Goal: Task Accomplishment & Management: Use online tool/utility

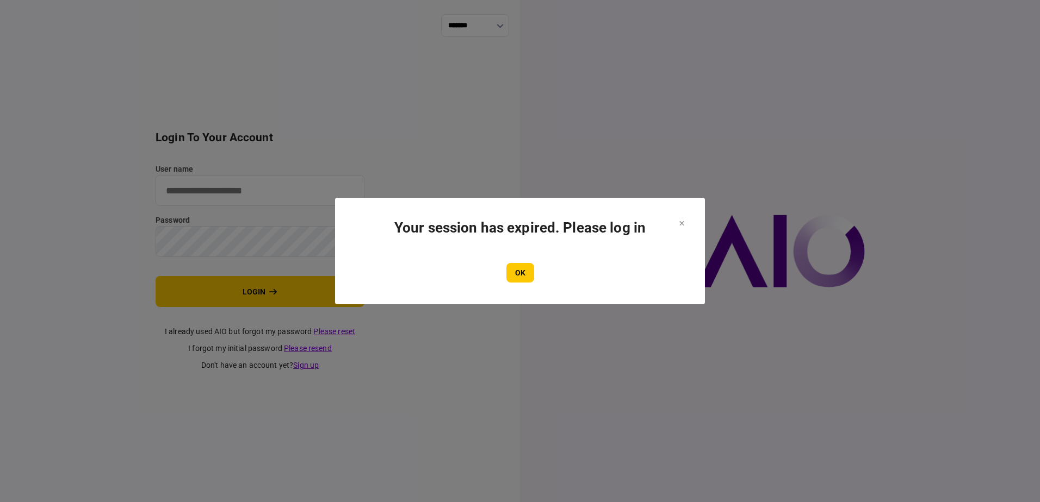
type input "**********"
click at [681, 225] on icon at bounding box center [682, 223] width 4 height 4
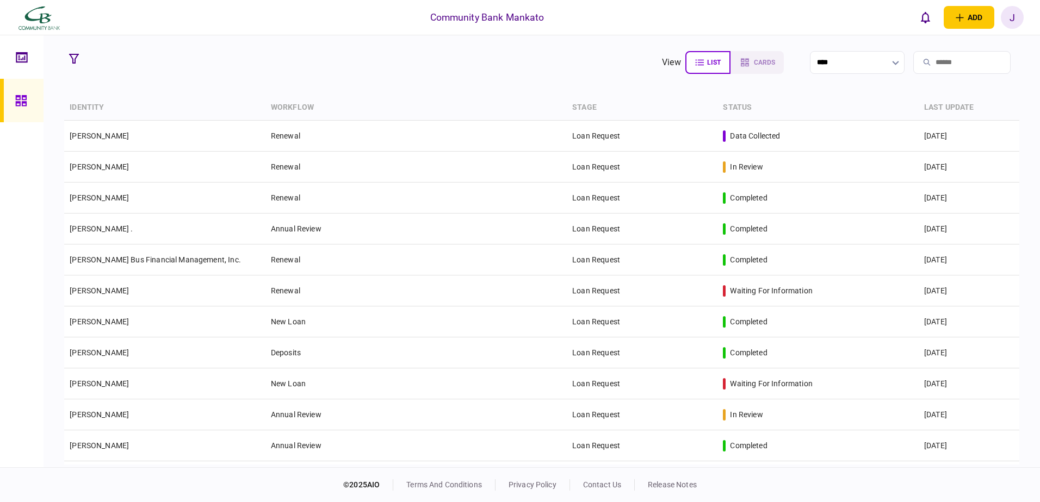
click at [925, 134] on td "30 Sep 2025" at bounding box center [968, 136] width 101 height 31
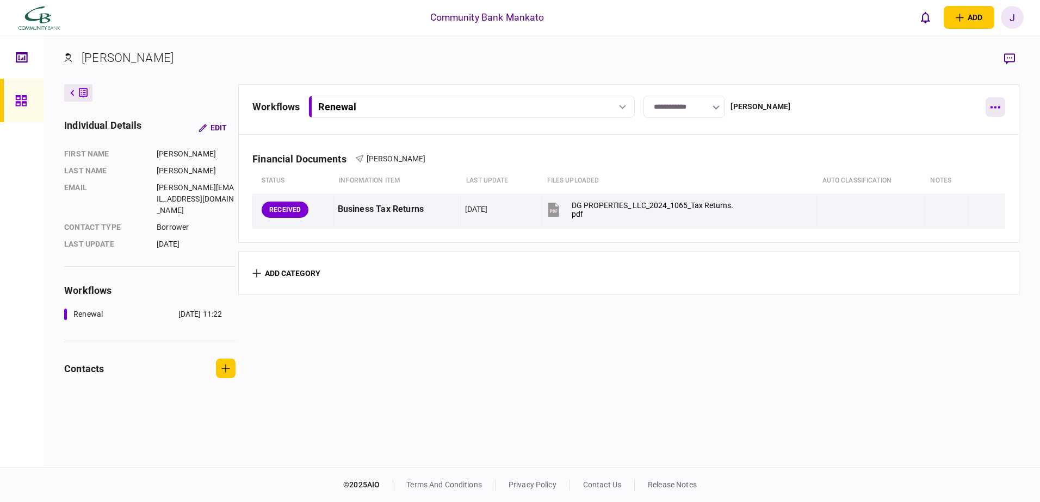
click at [992, 105] on button "button" at bounding box center [995, 107] width 20 height 20
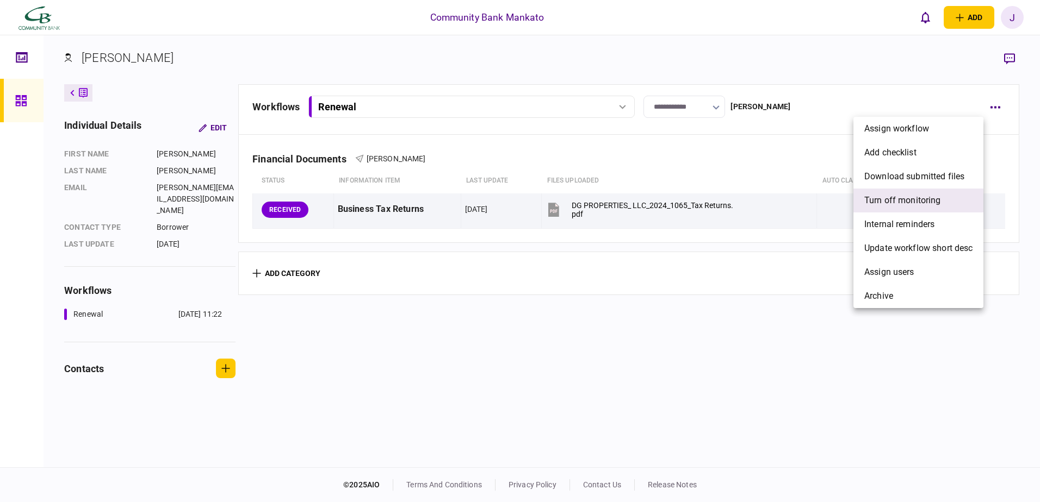
click at [890, 199] on span "Turn off monitoring" at bounding box center [902, 200] width 77 height 13
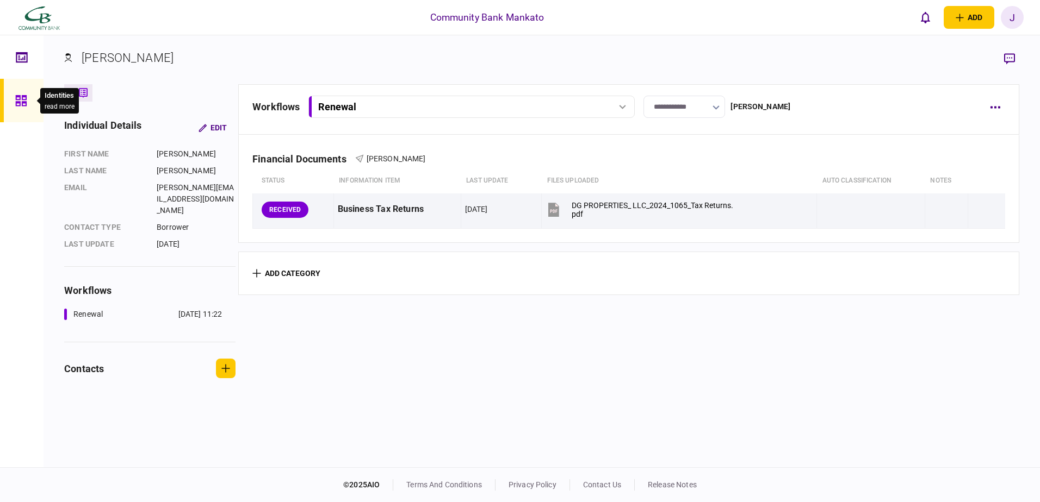
click at [28, 105] on div at bounding box center [23, 101] width 17 height 44
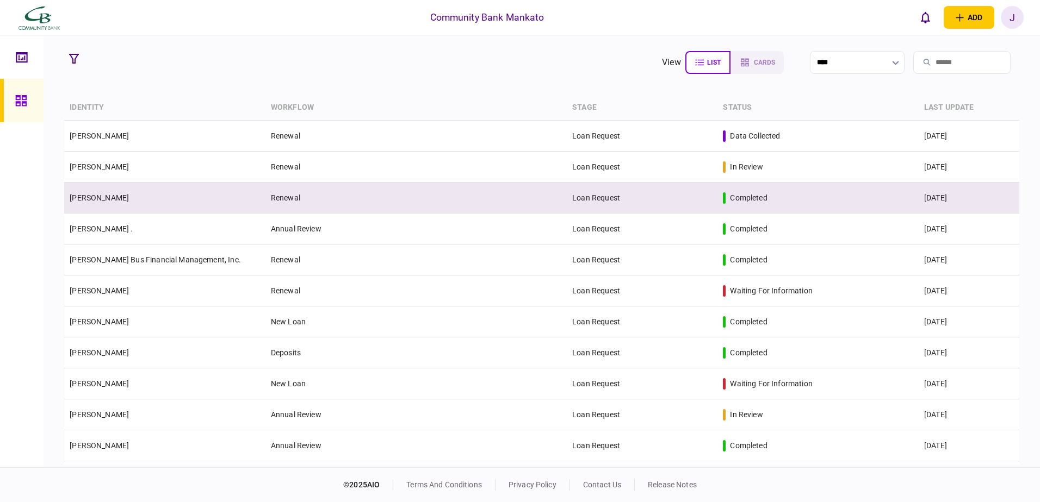
click at [393, 197] on td "Renewal" at bounding box center [415, 198] width 301 height 31
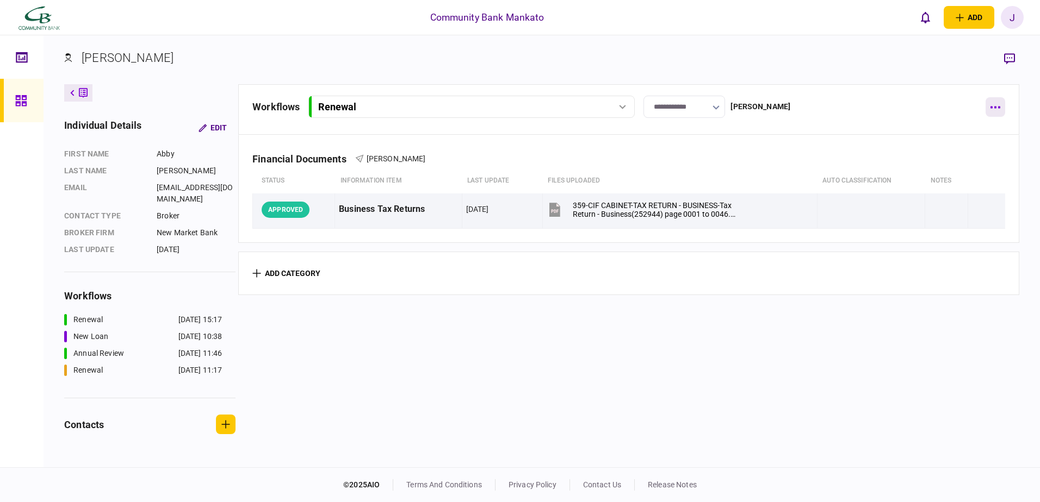
click at [992, 110] on button "button" at bounding box center [995, 107] width 20 height 20
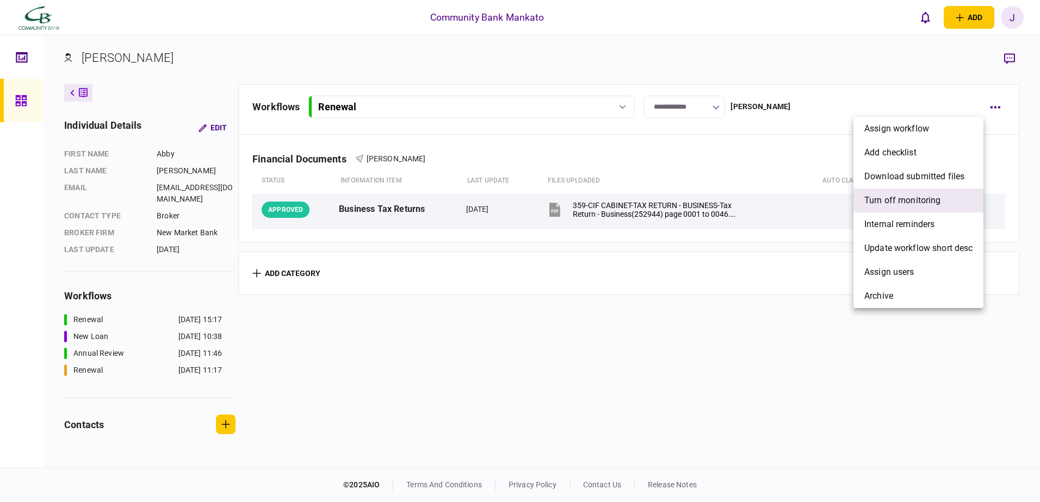
click at [900, 205] on span "Turn off monitoring" at bounding box center [902, 200] width 77 height 13
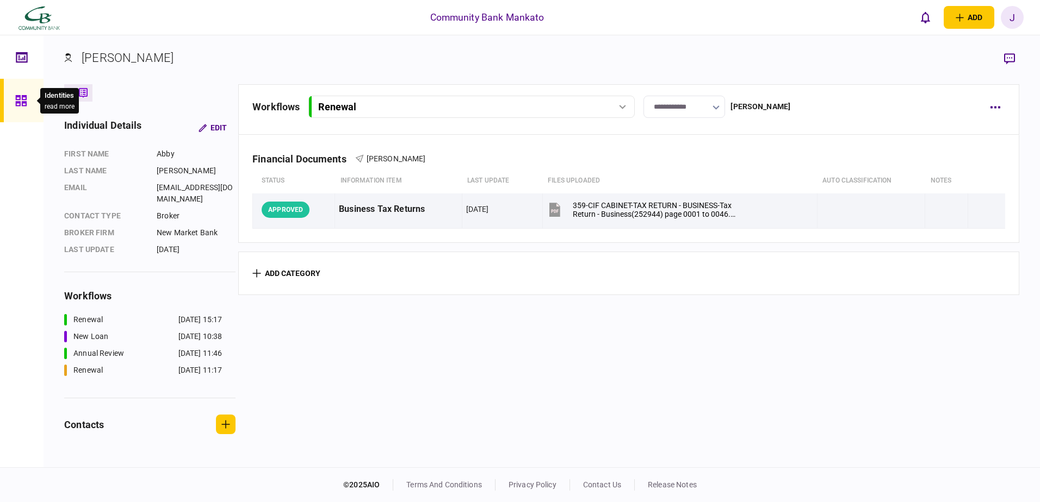
click at [18, 106] on icon at bounding box center [21, 101] width 12 height 13
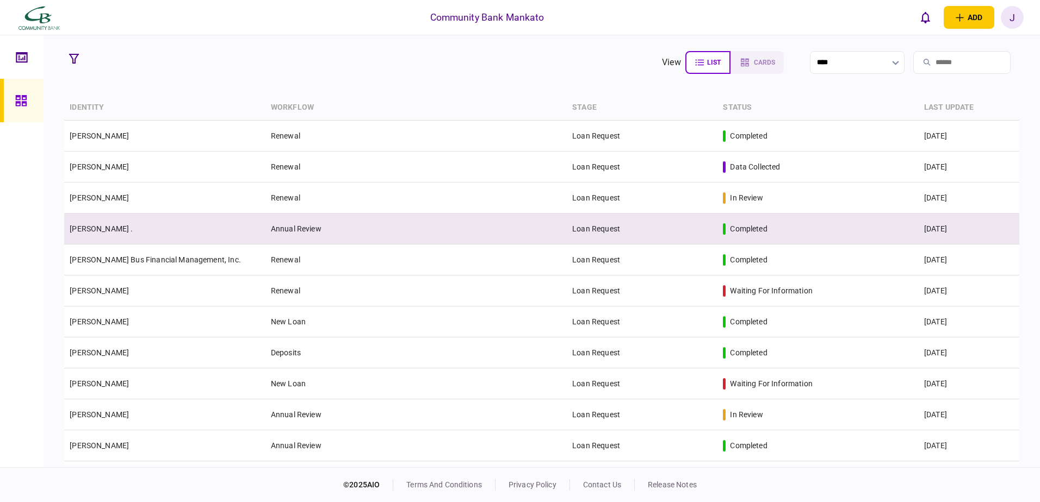
click at [352, 219] on td "Annual Review" at bounding box center [415, 229] width 301 height 31
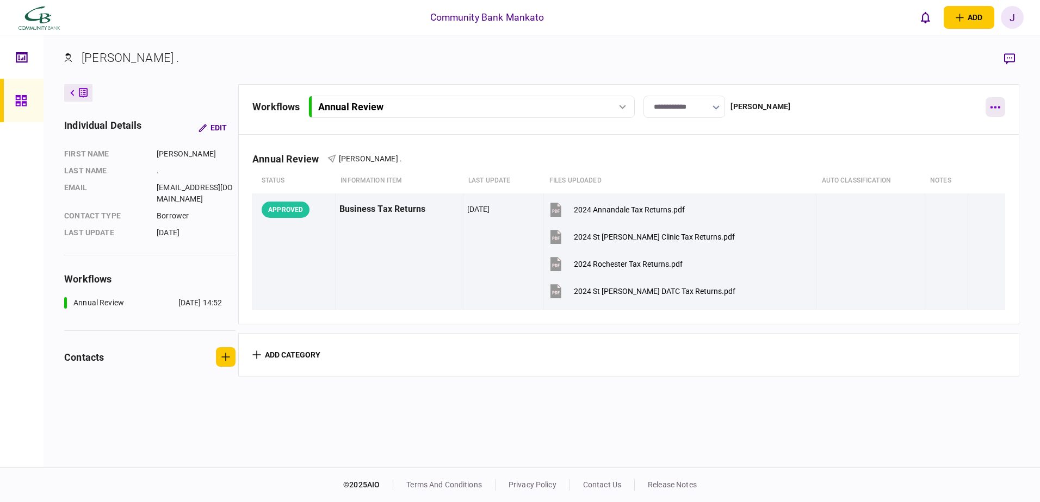
click at [996, 104] on button "button" at bounding box center [995, 107] width 20 height 20
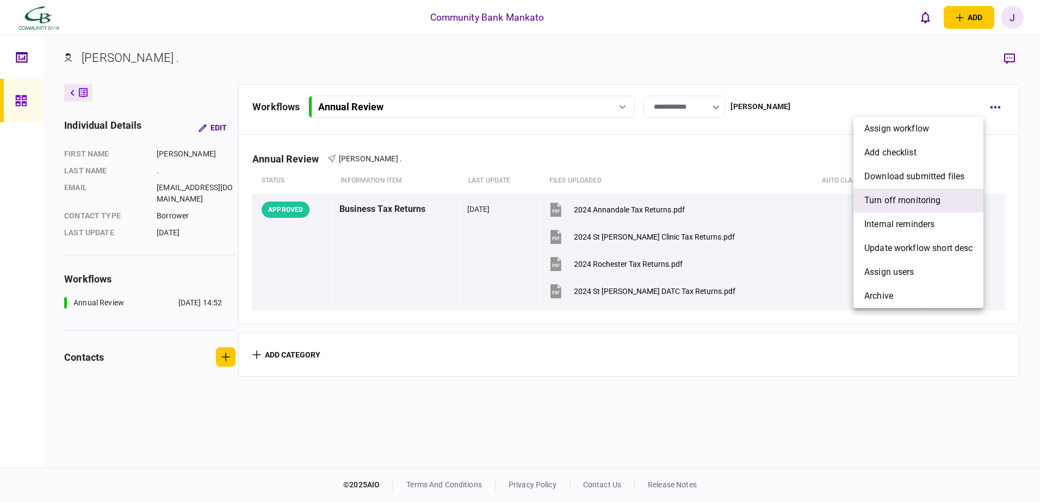
click at [899, 204] on span "Turn off monitoring" at bounding box center [902, 200] width 77 height 13
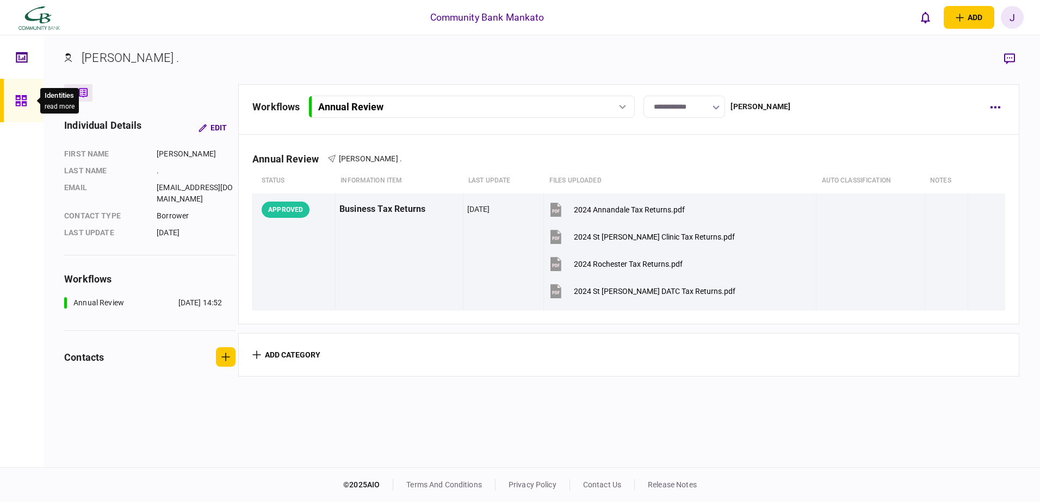
click at [31, 108] on div at bounding box center [23, 101] width 17 height 44
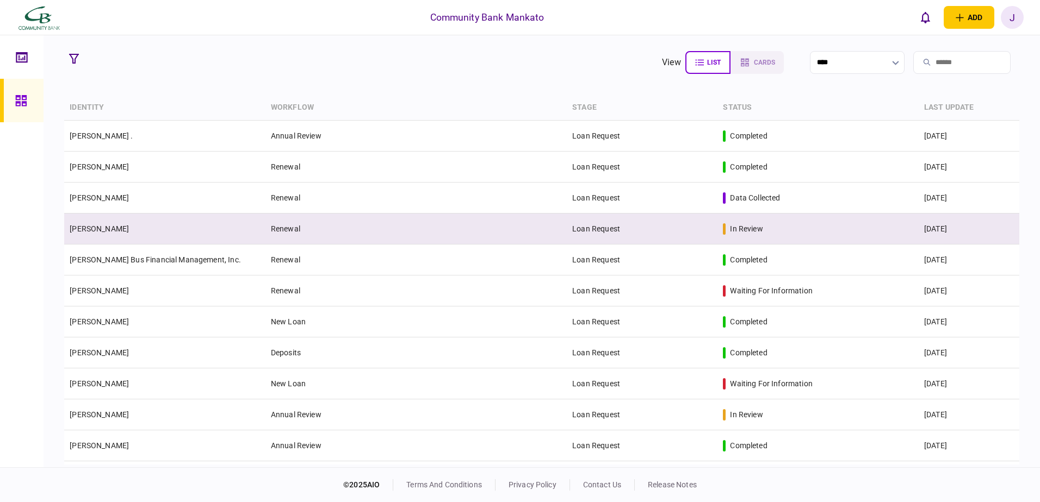
click at [706, 220] on td "Loan Request" at bounding box center [642, 229] width 151 height 31
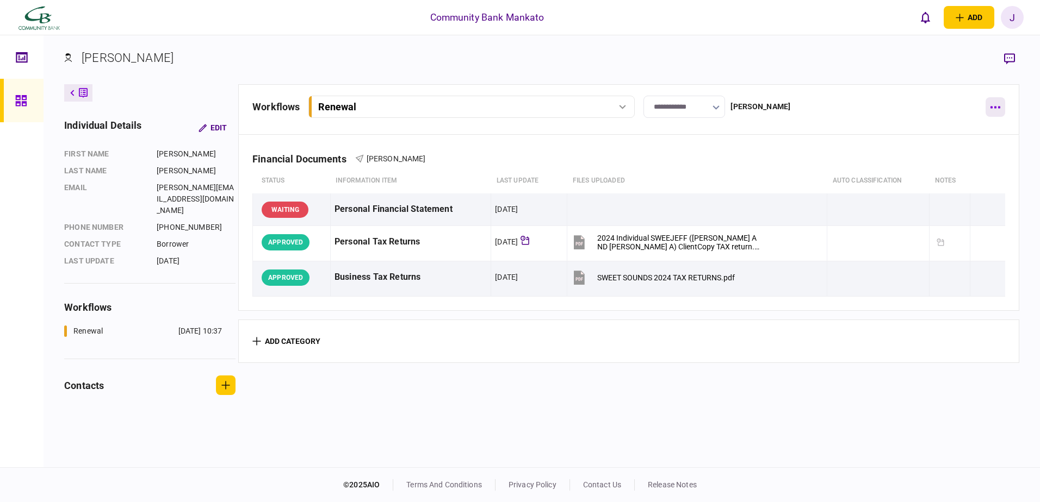
click at [991, 110] on button "button" at bounding box center [995, 107] width 20 height 20
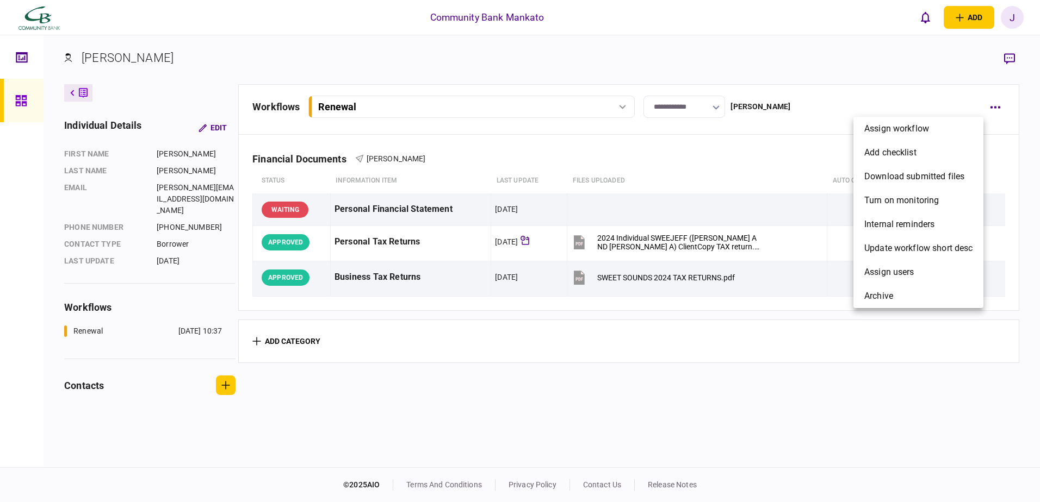
click at [26, 97] on div at bounding box center [520, 251] width 1040 height 502
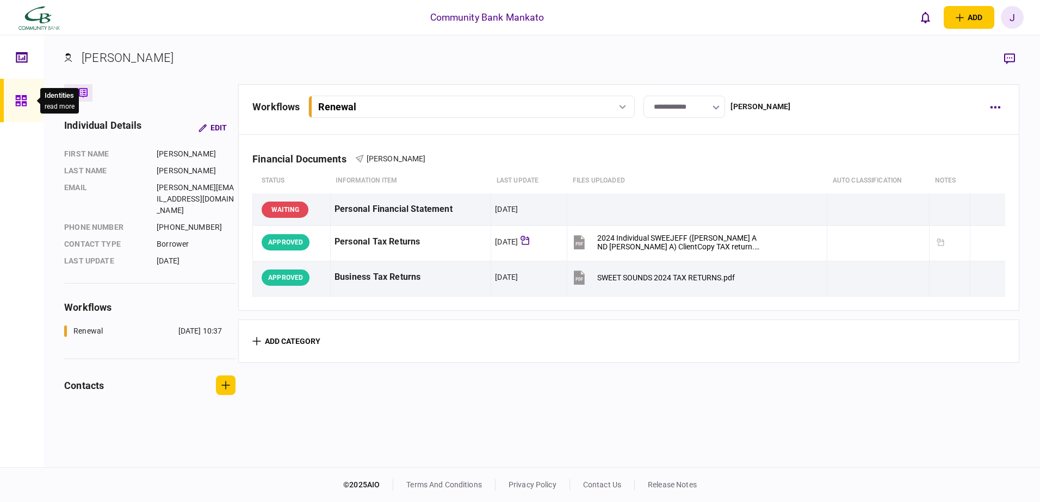
click at [26, 97] on icon at bounding box center [20, 100] width 11 height 11
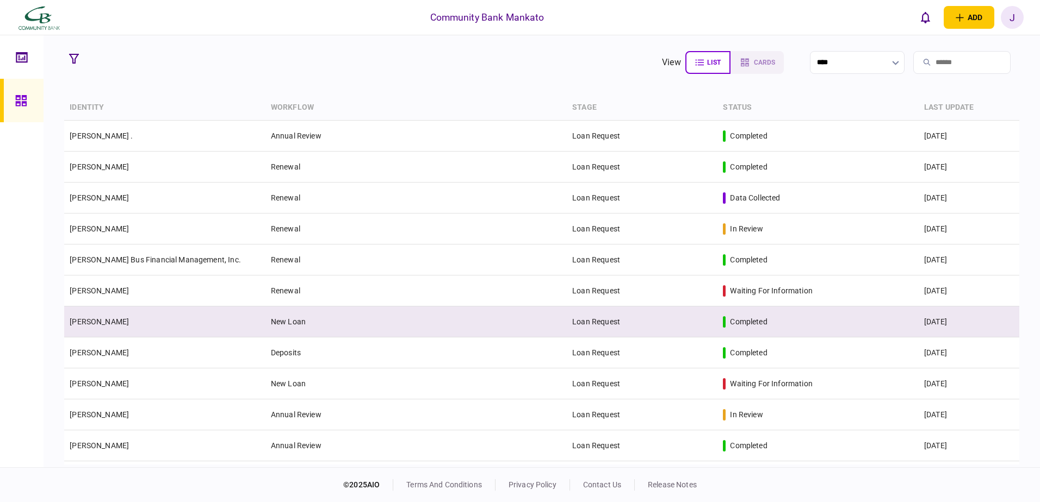
click at [670, 322] on td "Loan Request" at bounding box center [642, 322] width 151 height 31
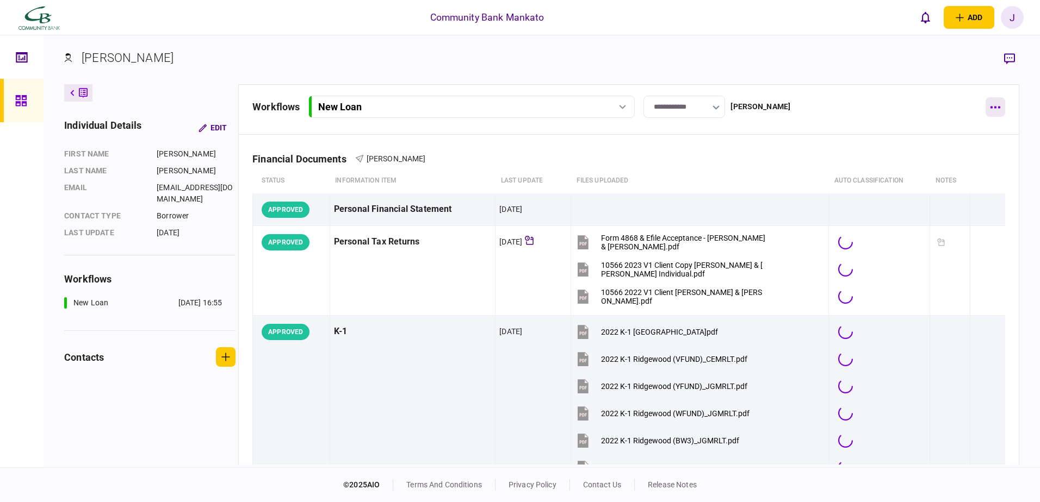
click at [991, 107] on icon "button" at bounding box center [995, 108] width 10 height 2
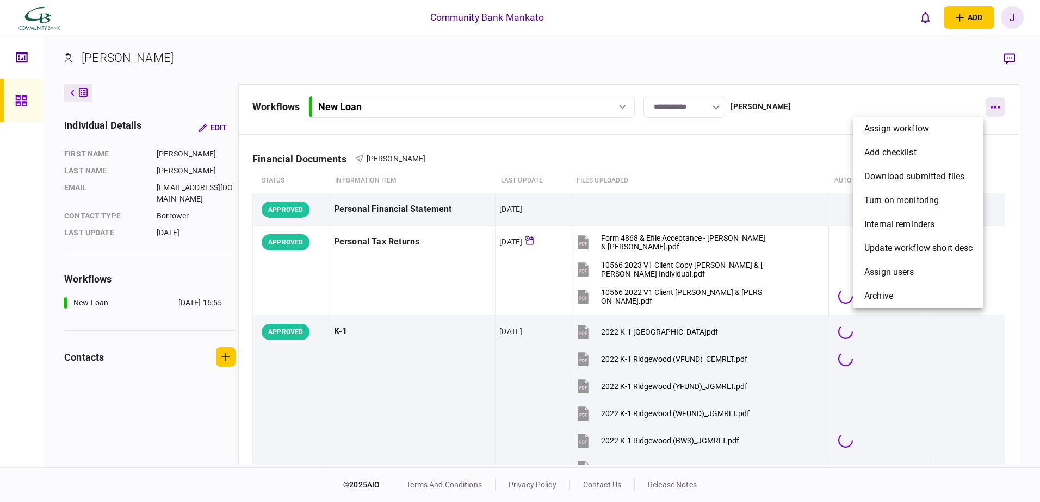
click at [991, 107] on div at bounding box center [520, 251] width 1040 height 502
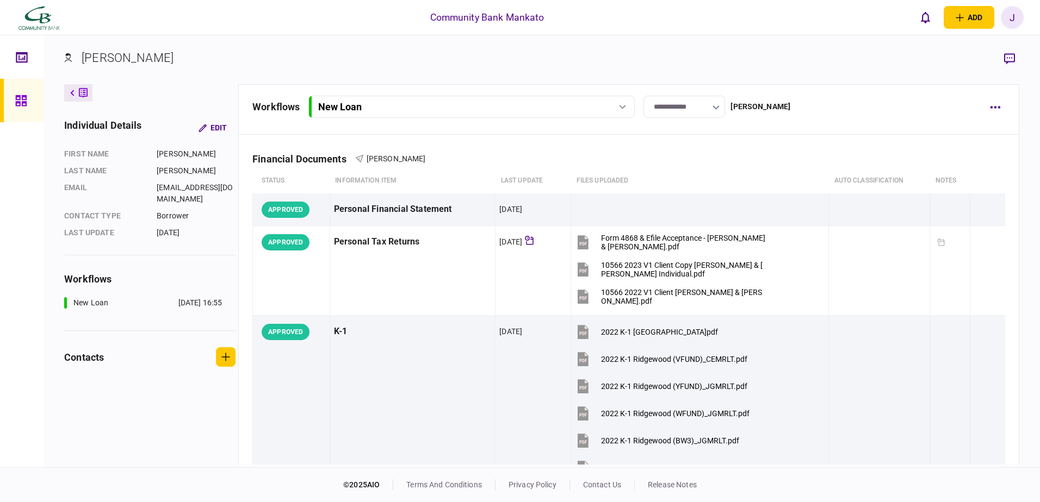
drag, startPoint x: 16, startPoint y: 98, endPoint x: 20, endPoint y: 93, distance: 6.3
click at [17, 98] on div at bounding box center [520, 251] width 1040 height 502
click at [22, 60] on div at bounding box center [520, 251] width 1040 height 502
click at [18, 61] on icon at bounding box center [21, 57] width 11 height 10
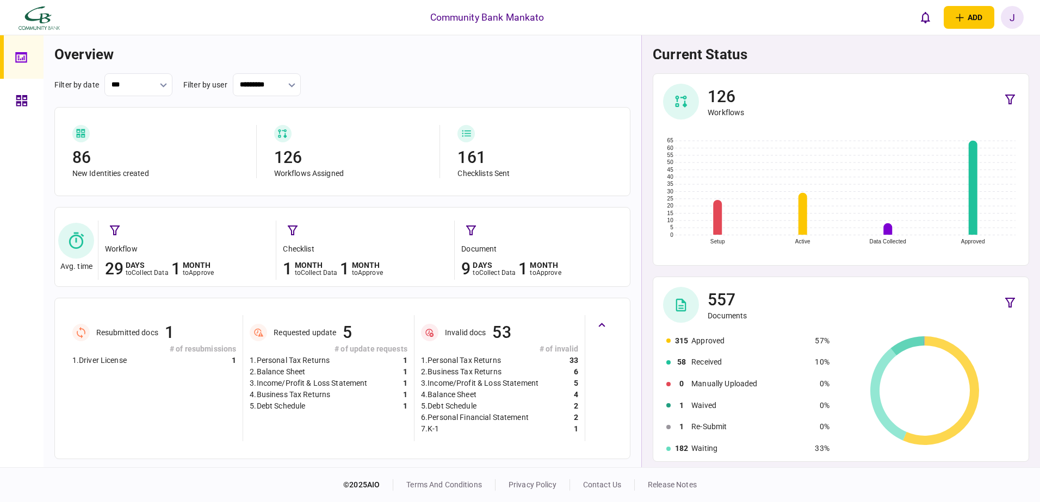
scroll to position [82, 0]
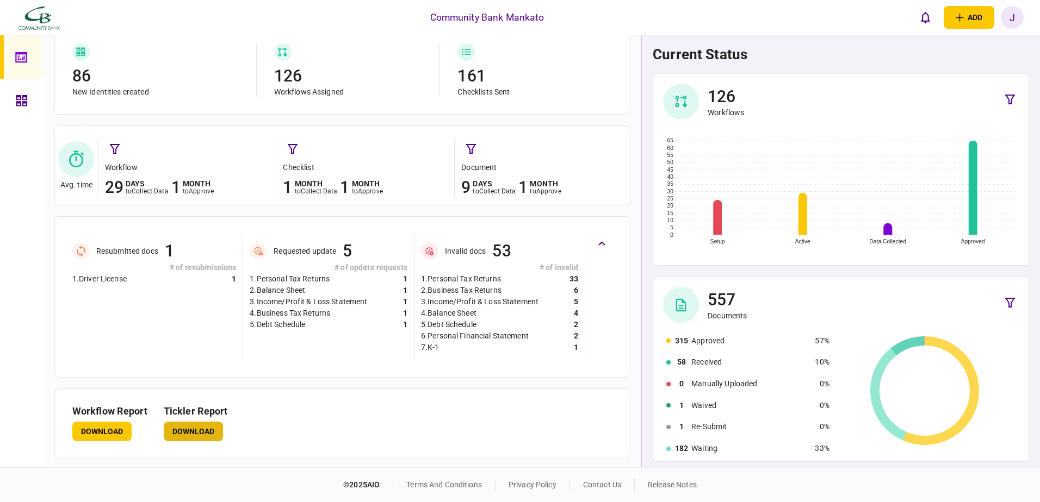
click at [186, 429] on button "Download" at bounding box center [193, 432] width 59 height 20
click at [18, 46] on div at bounding box center [23, 57] width 17 height 44
click at [15, 100] on link at bounding box center [22, 101] width 44 height 44
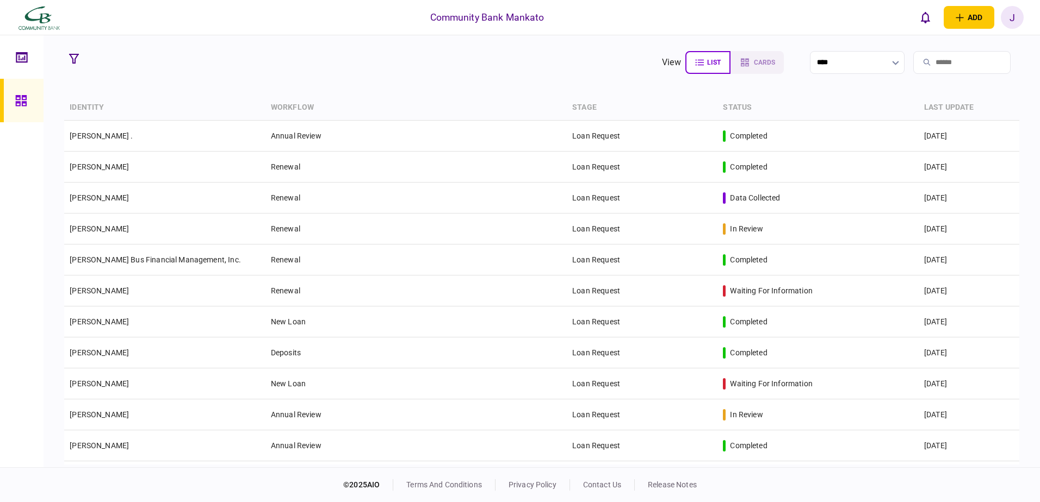
click at [930, 59] on input "search" at bounding box center [961, 62] width 97 height 23
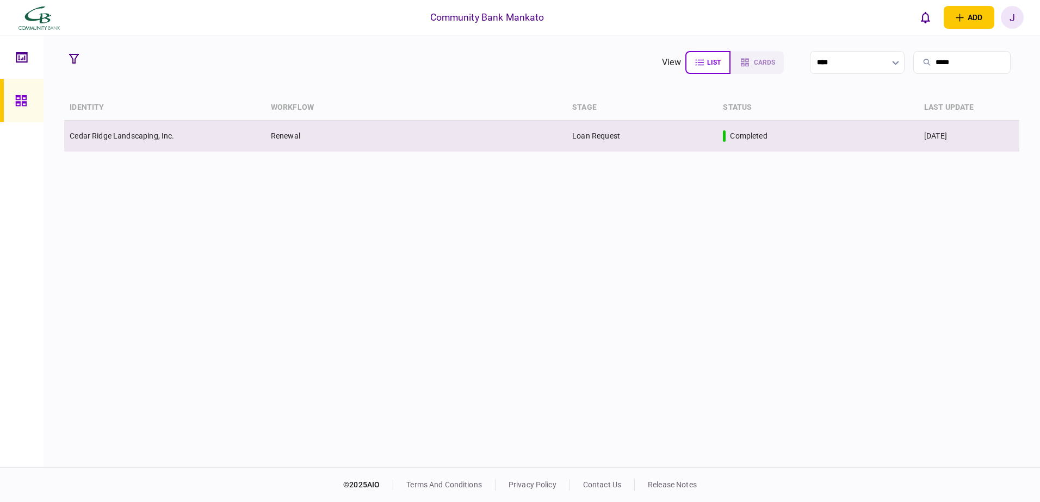
type input "*****"
click at [360, 142] on td "Renewal" at bounding box center [415, 136] width 301 height 31
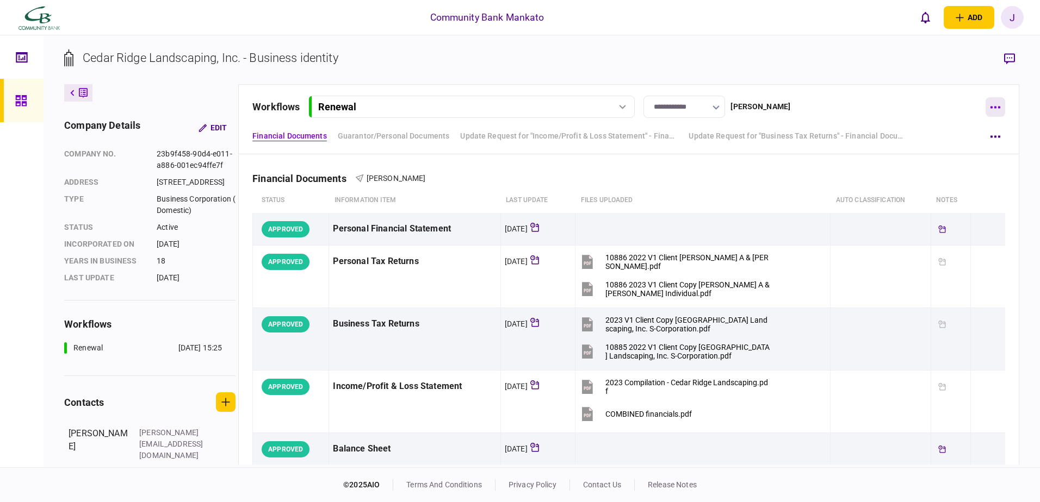
click at [996, 106] on icon "button" at bounding box center [995, 107] width 10 height 3
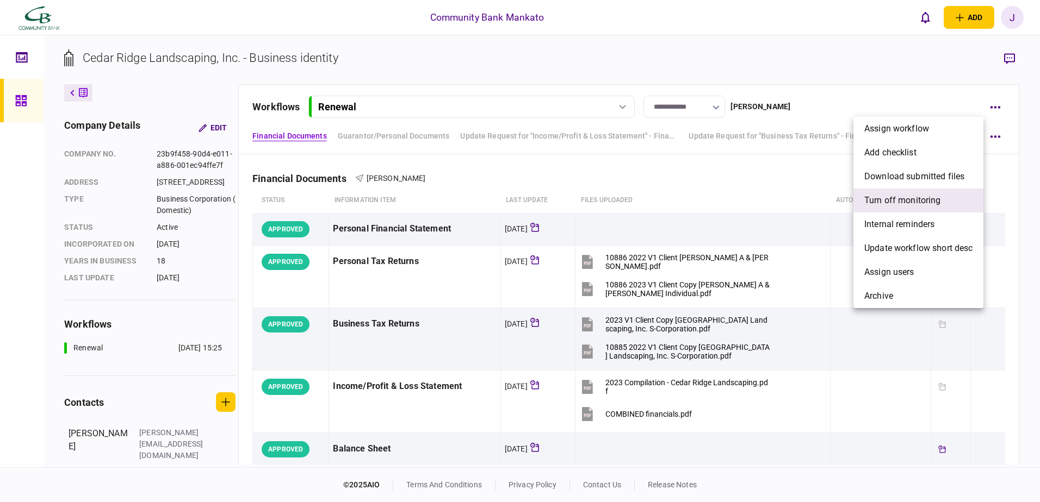
click at [917, 198] on span "Turn off monitoring" at bounding box center [902, 200] width 77 height 13
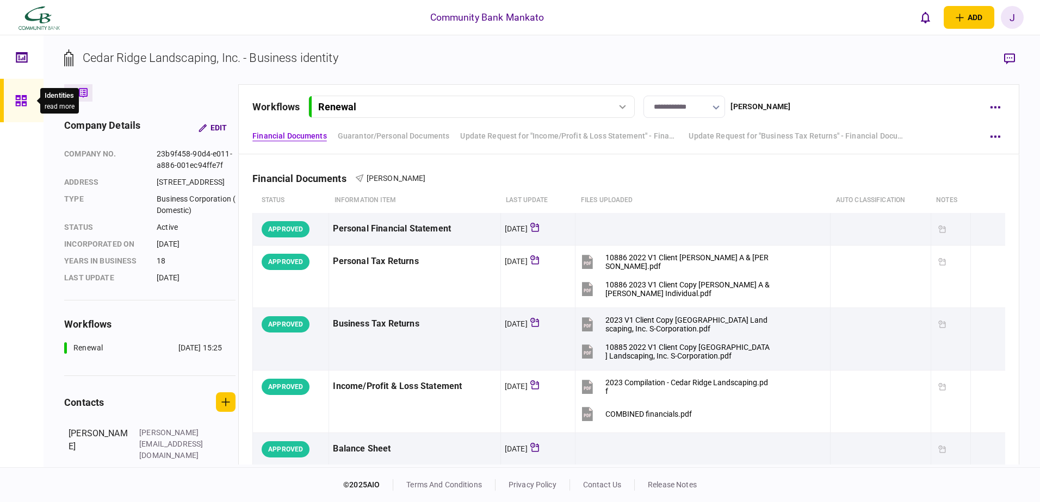
click at [28, 100] on div at bounding box center [23, 101] width 17 height 44
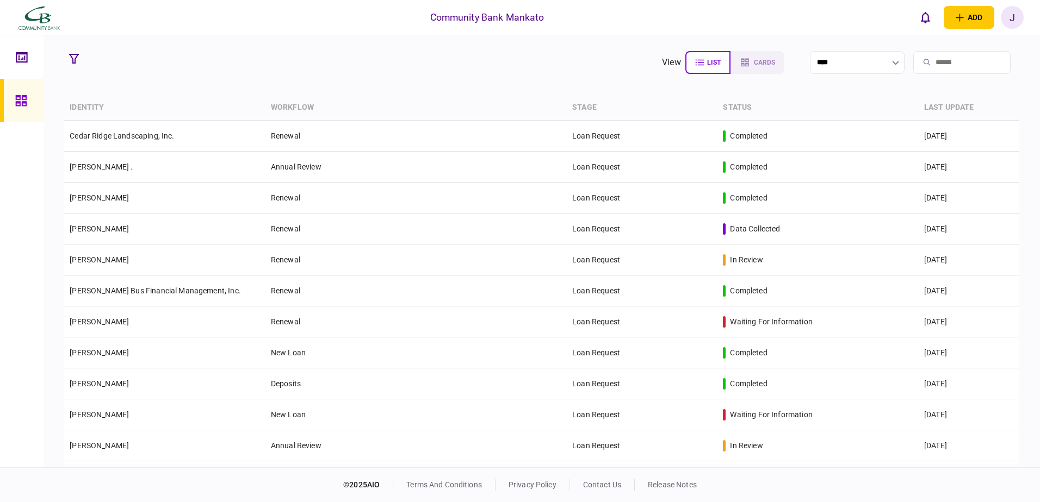
click at [920, 64] on input "search" at bounding box center [961, 62] width 97 height 23
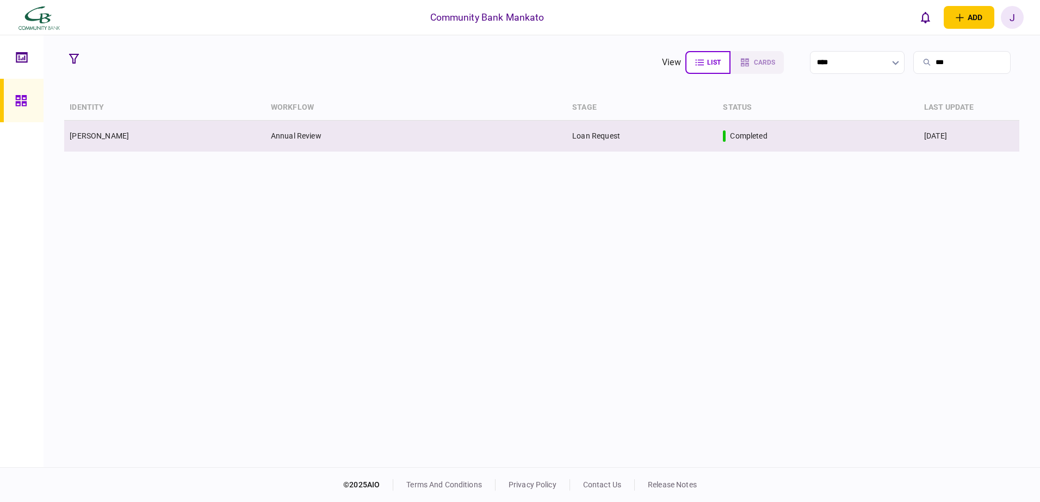
type input "***"
click at [991, 127] on td "02 Jun 2025" at bounding box center [968, 136] width 101 height 31
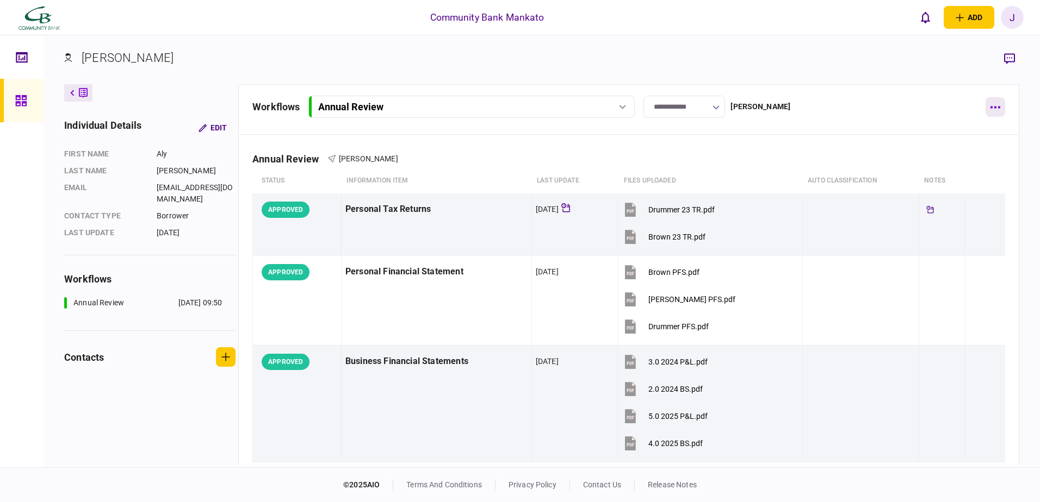
click at [1000, 110] on button "button" at bounding box center [995, 107] width 20 height 20
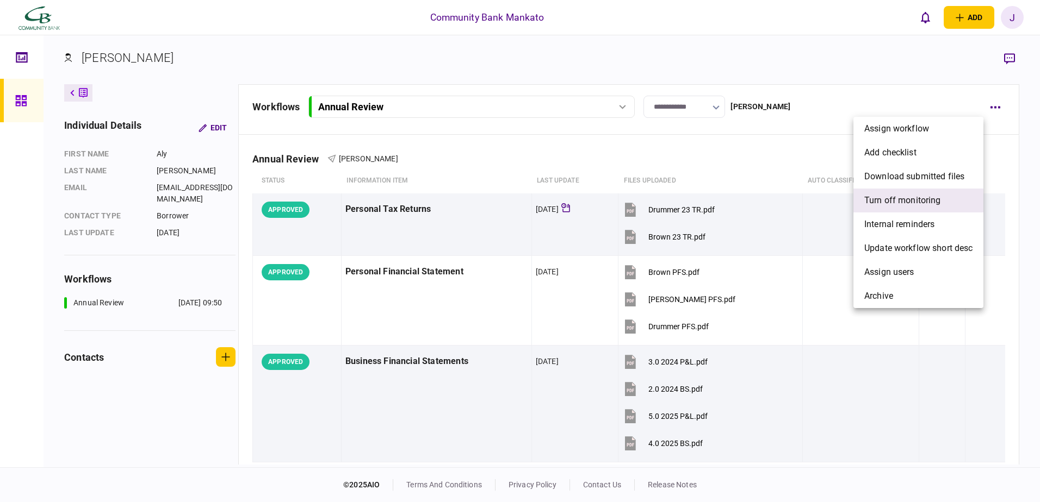
click at [927, 200] on span "Turn off monitoring" at bounding box center [902, 200] width 77 height 13
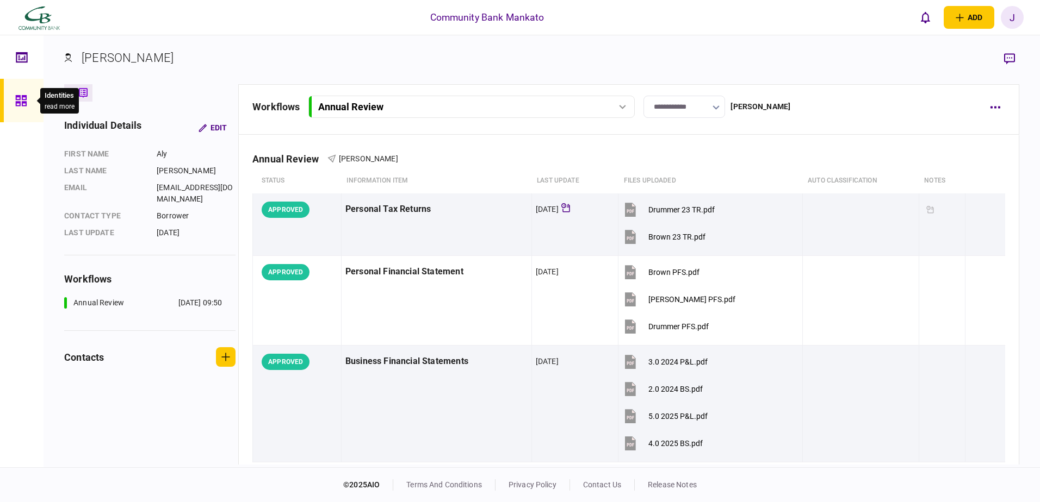
click at [22, 100] on icon at bounding box center [21, 101] width 12 height 13
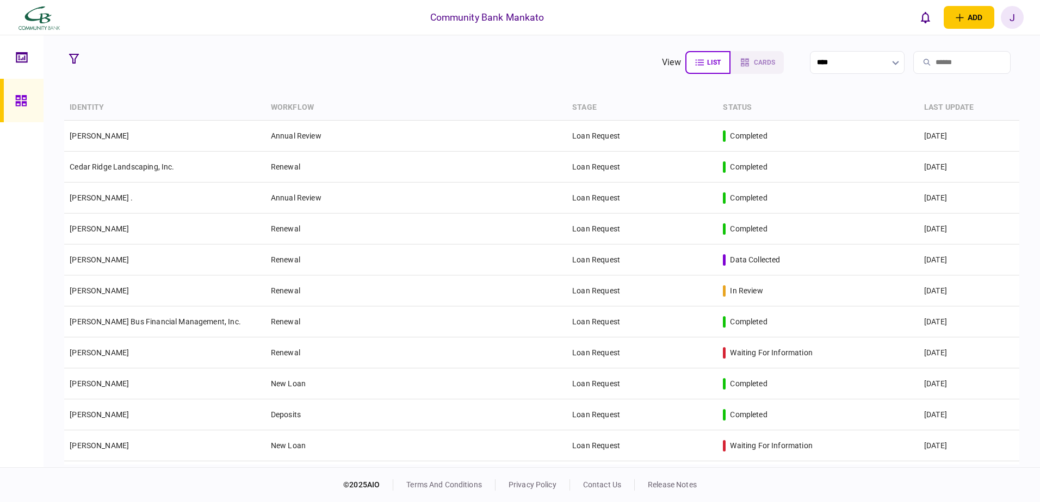
click at [936, 65] on input "search" at bounding box center [961, 62] width 97 height 23
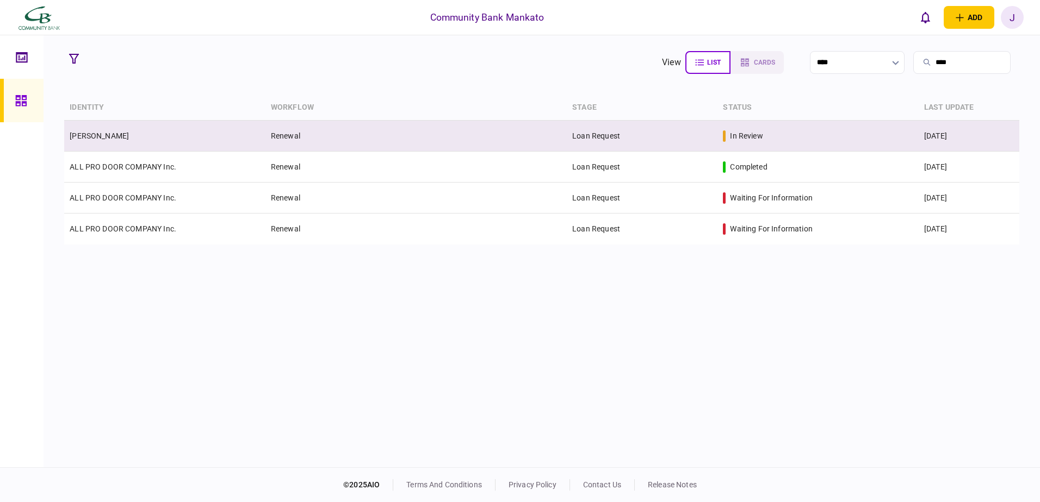
type input "****"
click at [890, 136] on div "in review" at bounding box center [818, 136] width 190 height 11
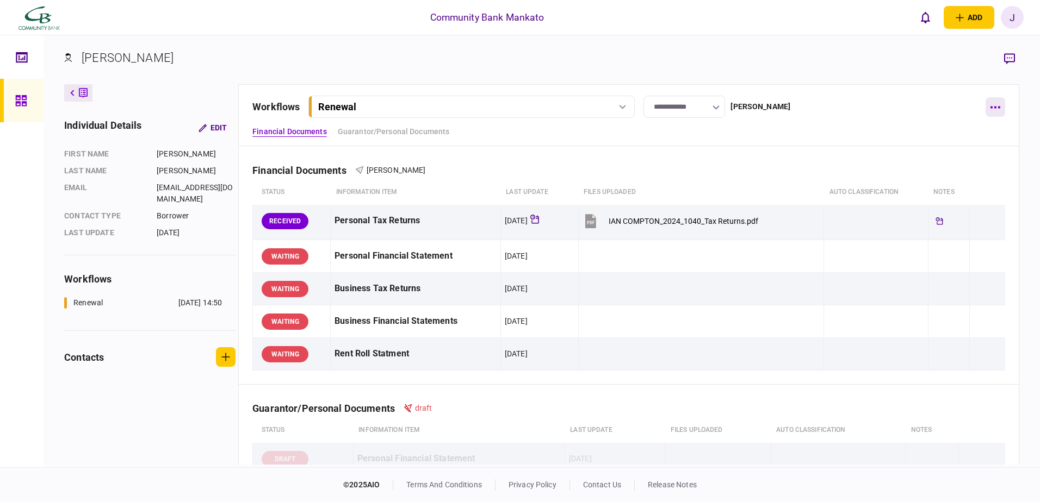
click at [997, 107] on icon "button" at bounding box center [995, 107] width 10 height 3
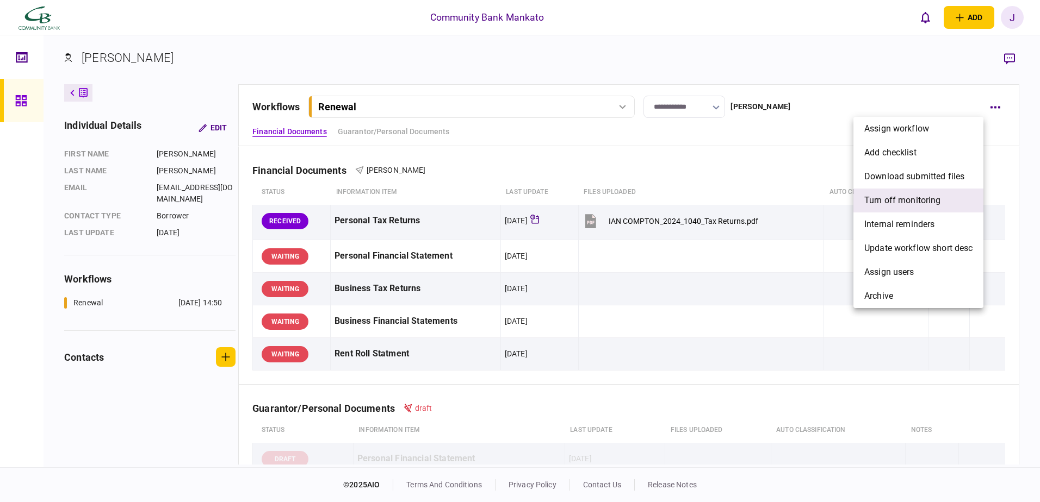
click at [924, 192] on li "Turn off monitoring" at bounding box center [918, 201] width 130 height 24
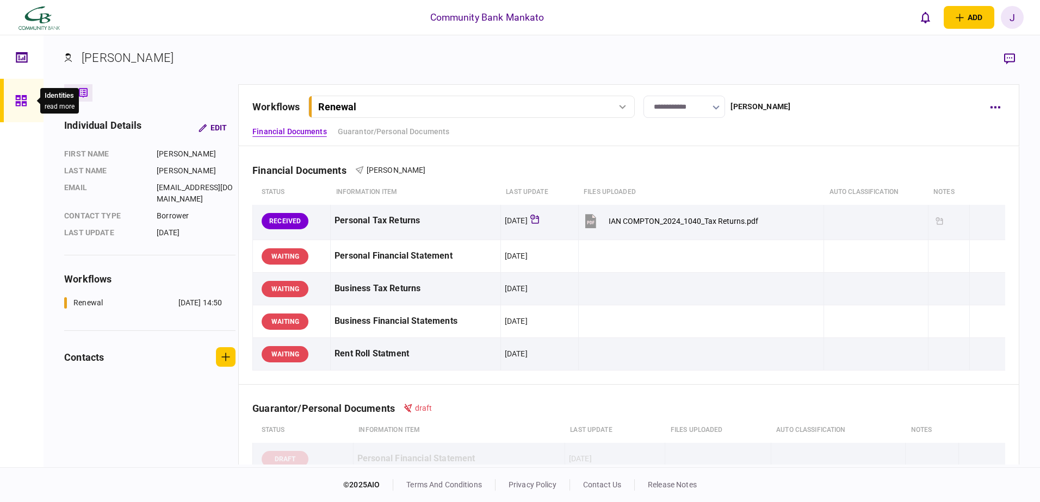
click at [16, 103] on icon at bounding box center [20, 100] width 11 height 11
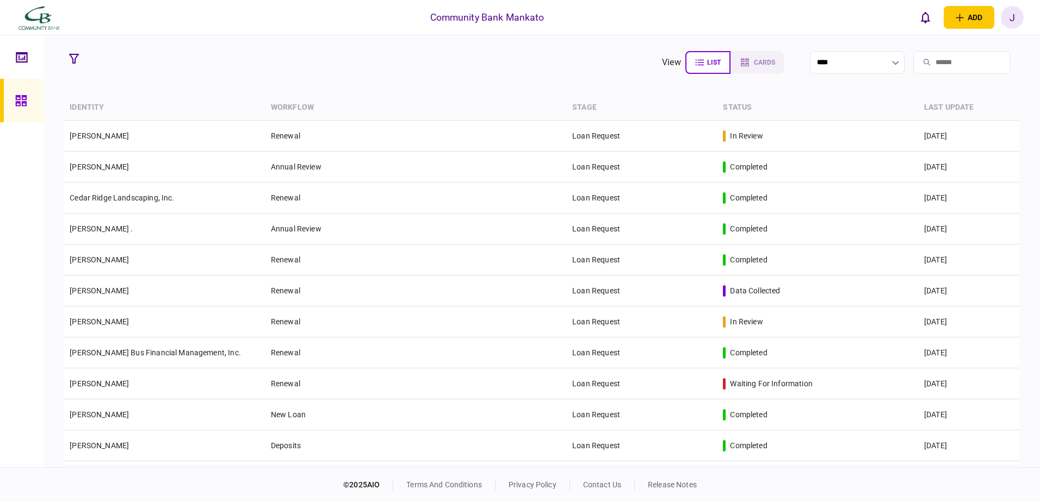
click at [927, 58] on input "search" at bounding box center [961, 62] width 97 height 23
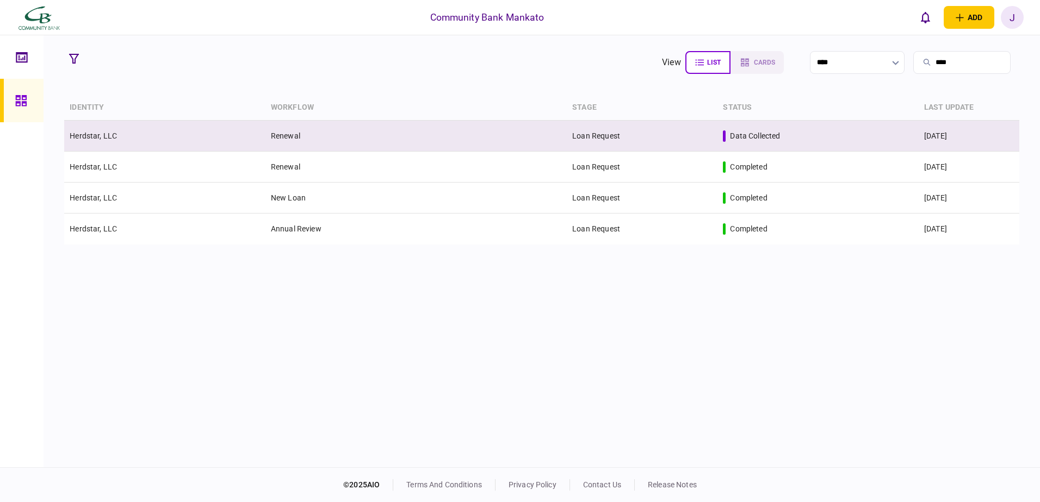
type input "****"
click at [684, 131] on td "Loan Request" at bounding box center [642, 136] width 151 height 31
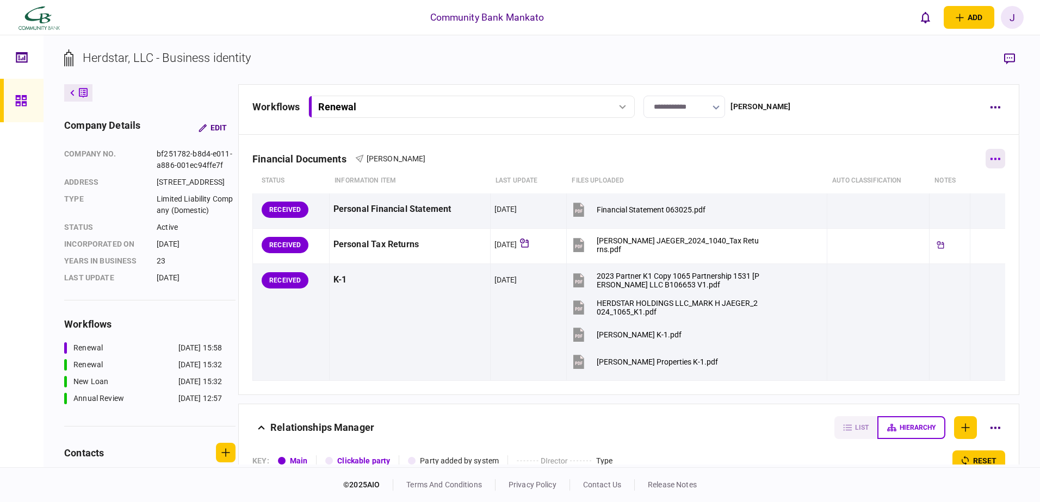
click at [992, 158] on icon "button" at bounding box center [995, 159] width 10 height 3
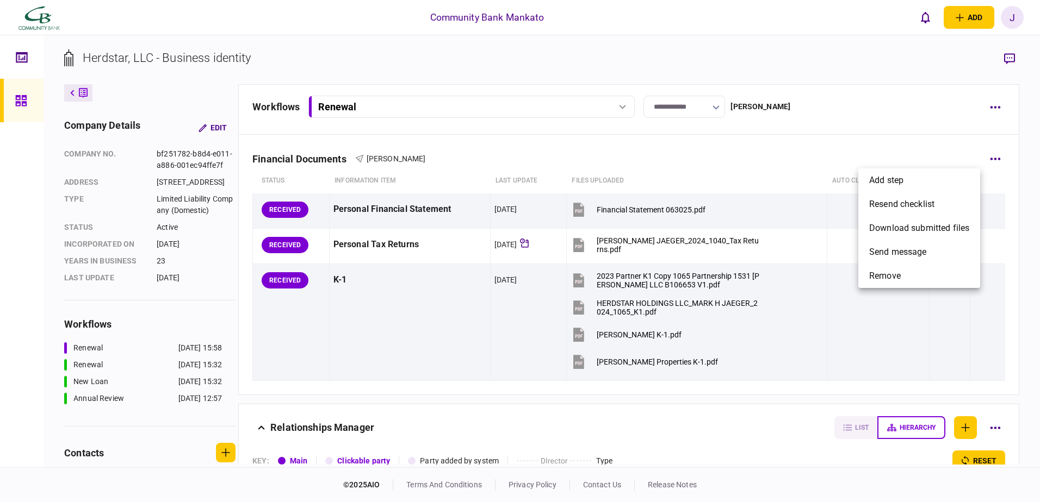
click at [984, 158] on div at bounding box center [520, 251] width 1040 height 502
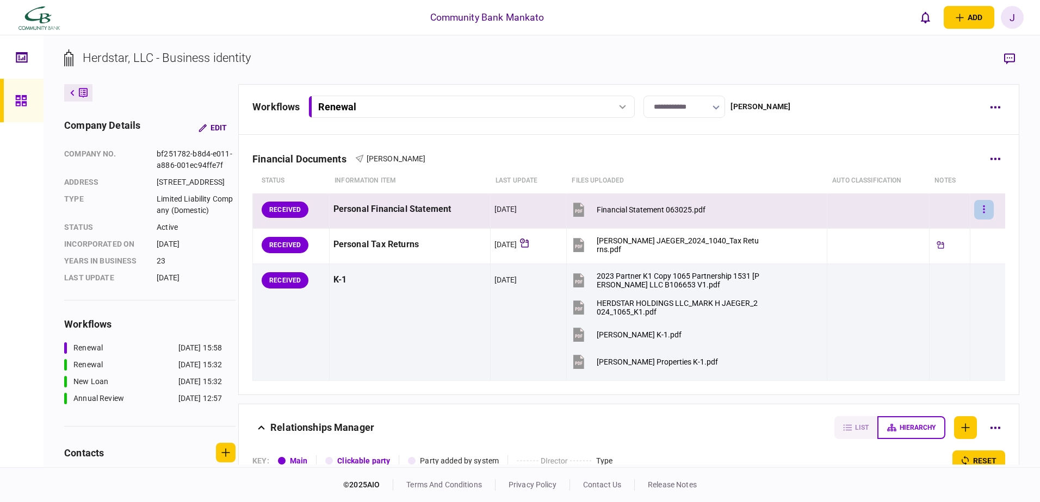
click at [979, 210] on button "button" at bounding box center [984, 210] width 20 height 20
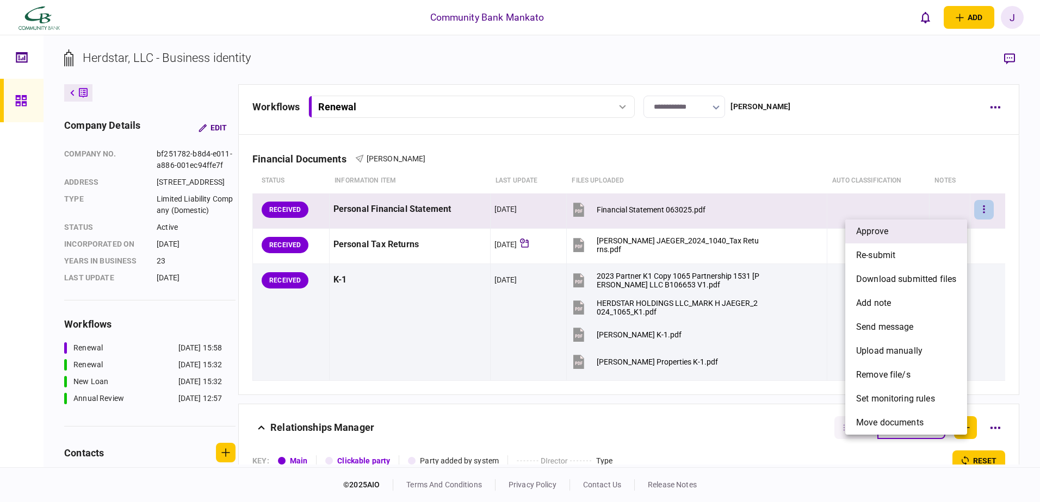
click at [958, 226] on li "approve" at bounding box center [906, 232] width 122 height 24
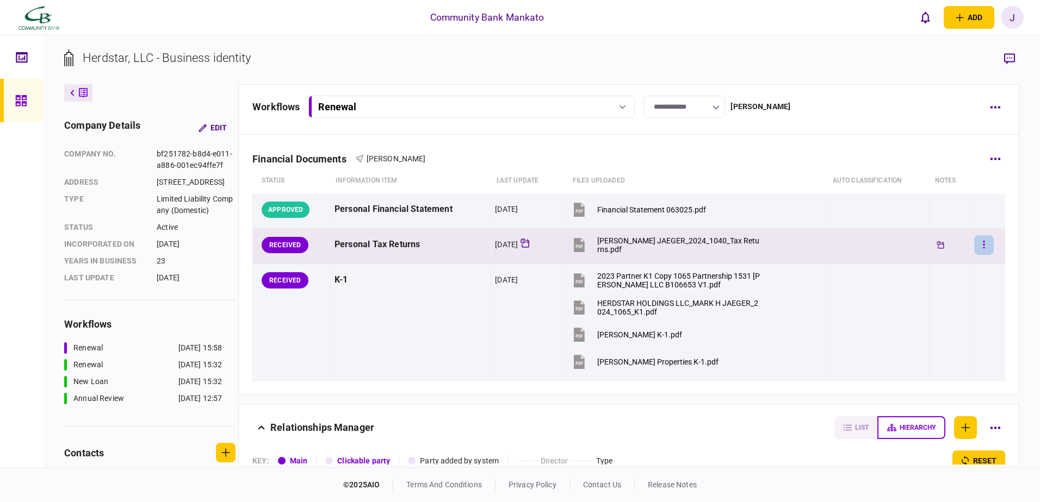
click at [974, 244] on button "button" at bounding box center [984, 245] width 20 height 20
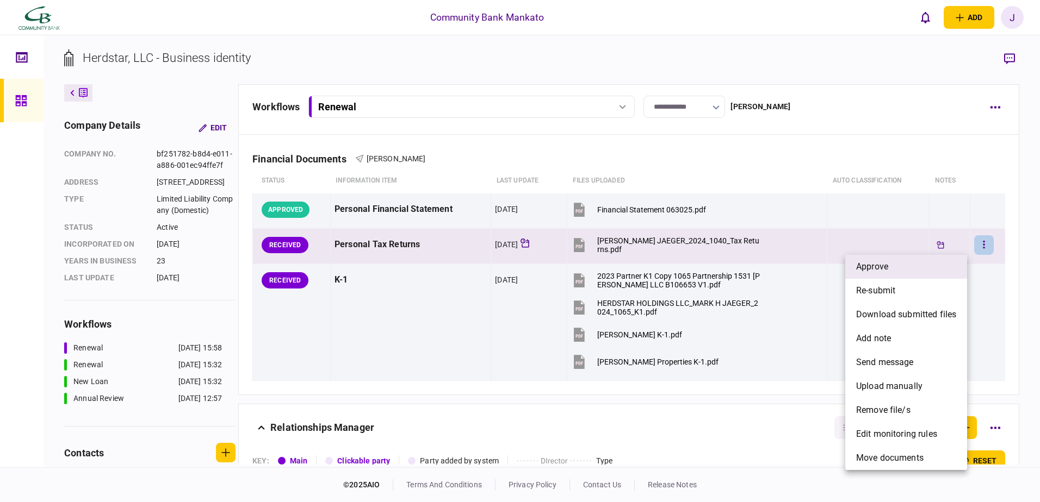
click at [946, 275] on li "approve" at bounding box center [906, 267] width 122 height 24
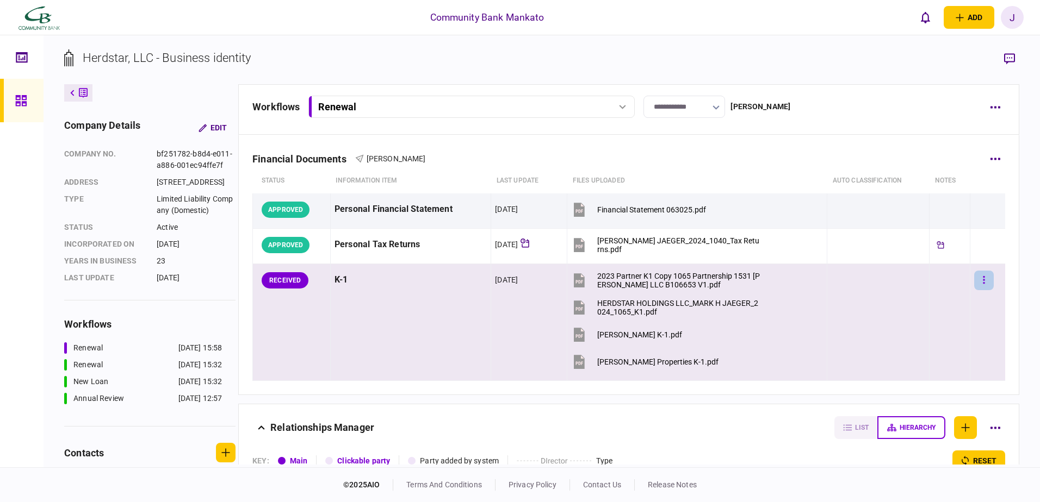
click at [974, 279] on button "button" at bounding box center [984, 281] width 20 height 20
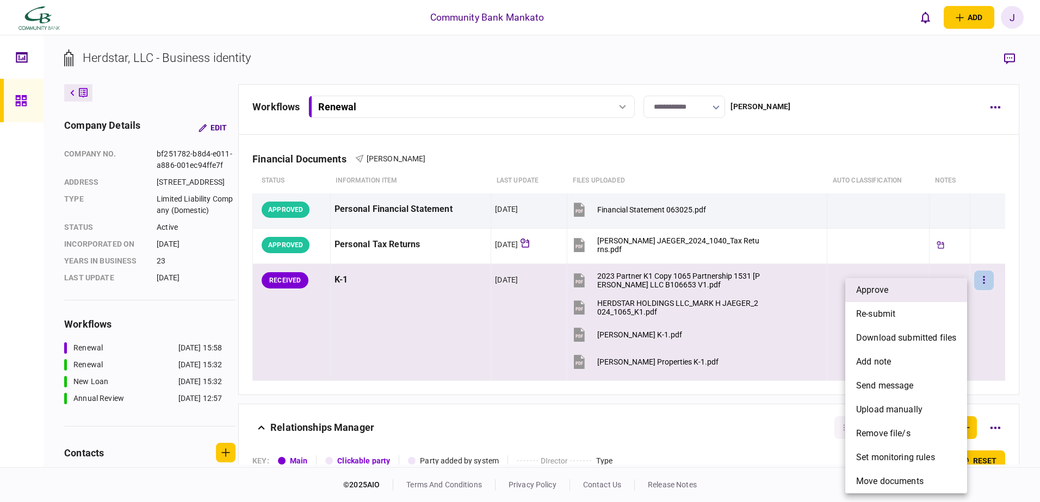
click at [948, 293] on li "approve" at bounding box center [906, 290] width 122 height 24
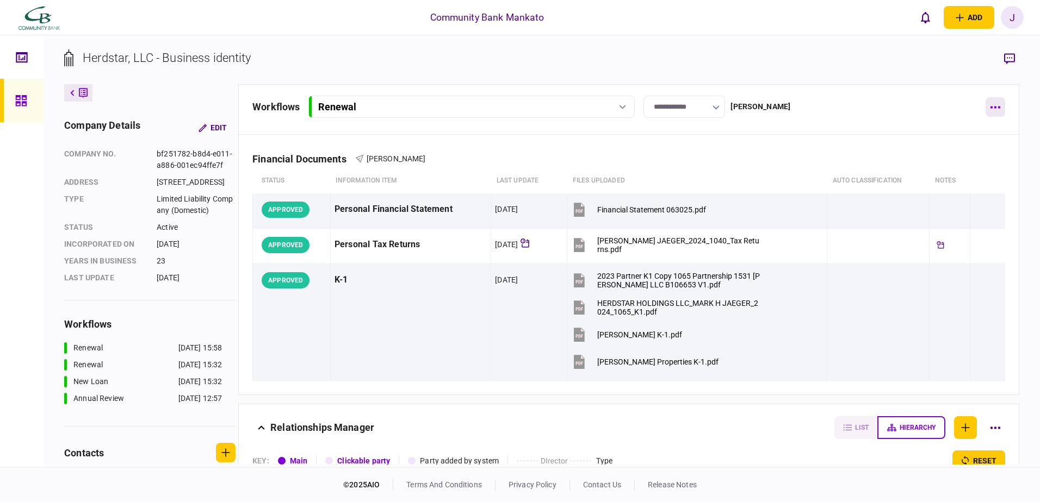
click at [996, 109] on button "button" at bounding box center [995, 107] width 20 height 20
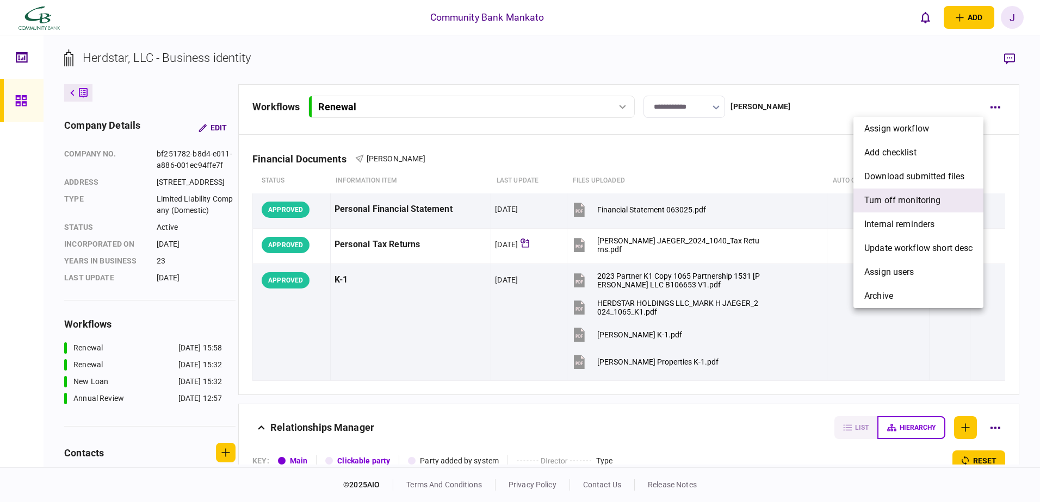
click at [893, 200] on span "Turn off monitoring" at bounding box center [902, 200] width 77 height 13
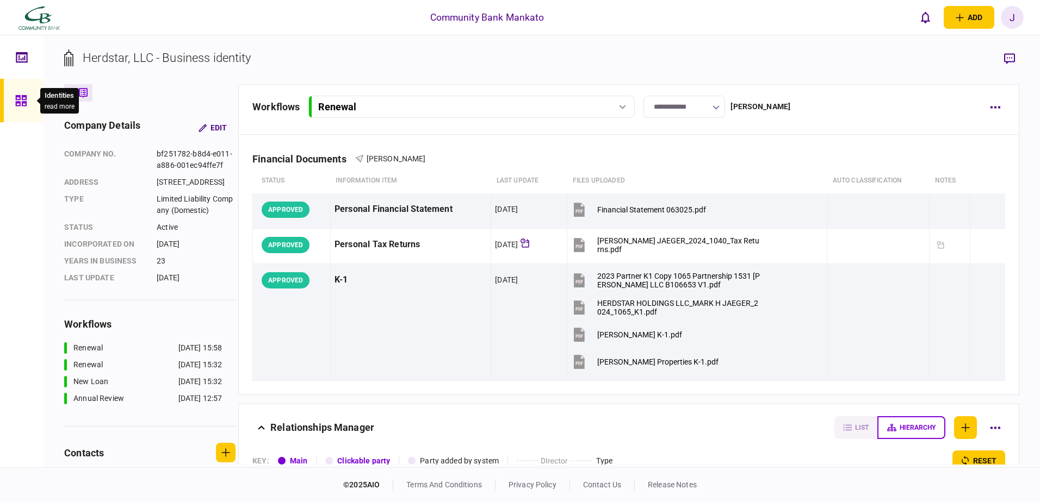
click at [24, 94] on div at bounding box center [23, 101] width 17 height 44
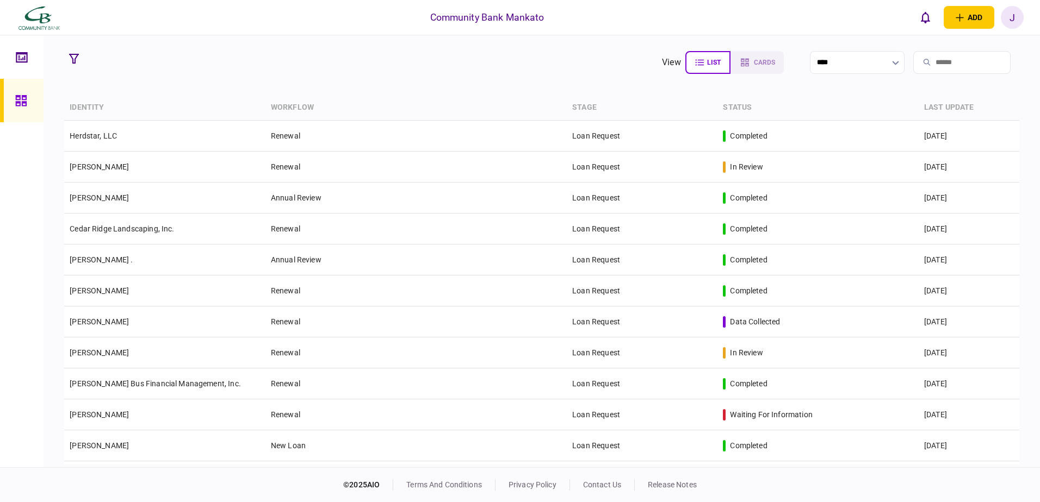
click at [939, 71] on input "search" at bounding box center [961, 62] width 97 height 23
type input "******"
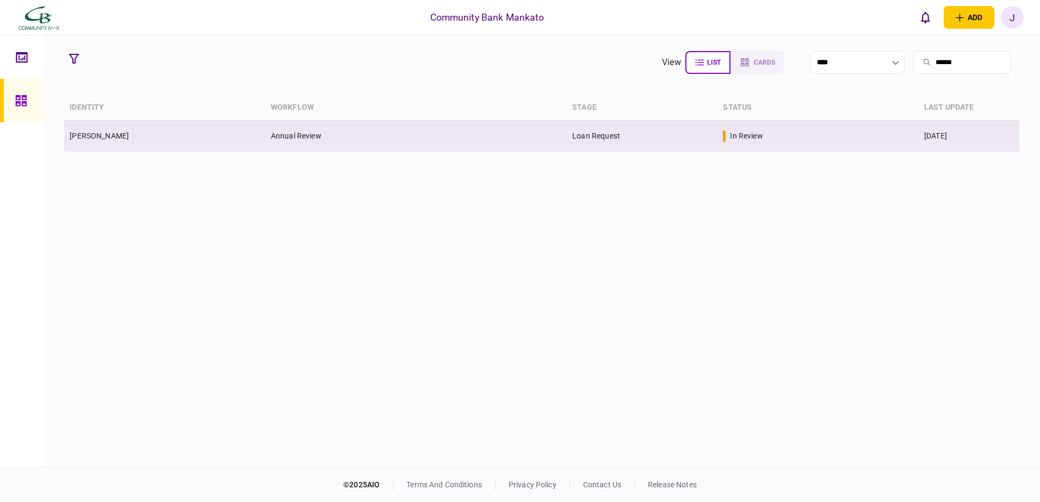
click at [954, 132] on td "14 Aug 2025" at bounding box center [968, 136] width 101 height 31
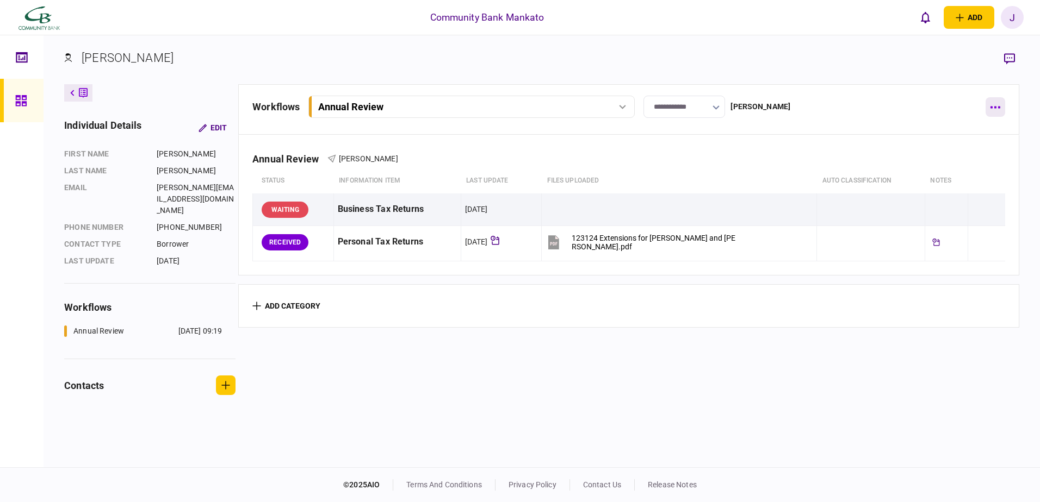
click at [1001, 108] on button "button" at bounding box center [995, 107] width 20 height 20
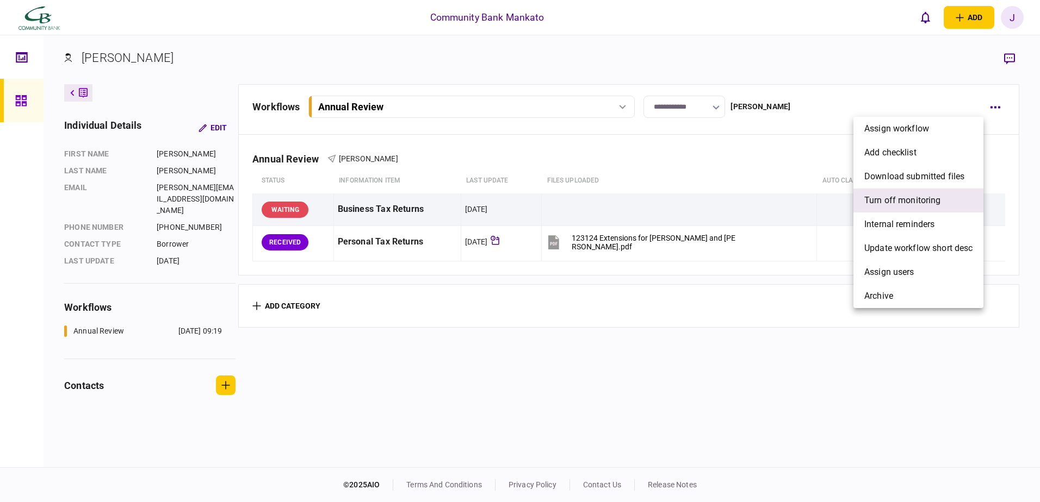
click at [889, 202] on span "Turn off monitoring" at bounding box center [902, 200] width 77 height 13
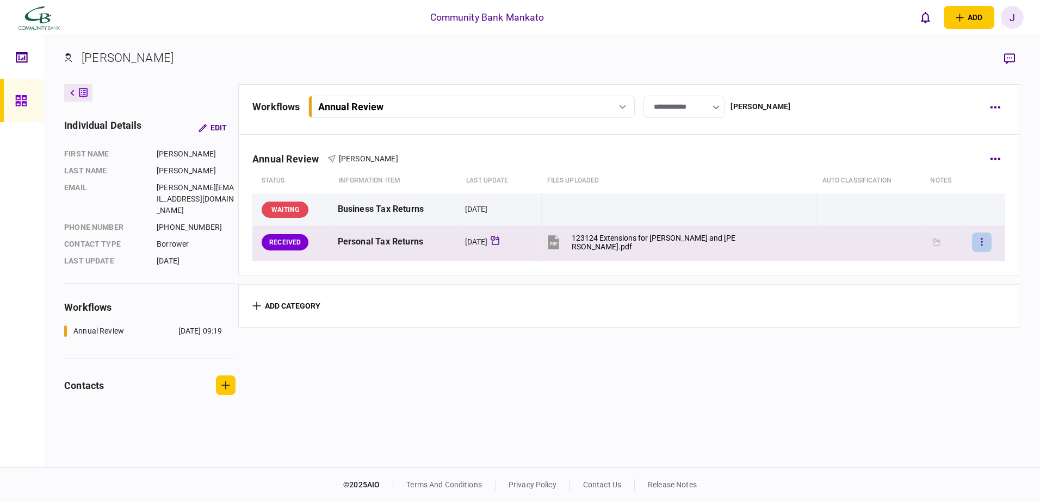
click at [978, 238] on button "button" at bounding box center [982, 243] width 20 height 20
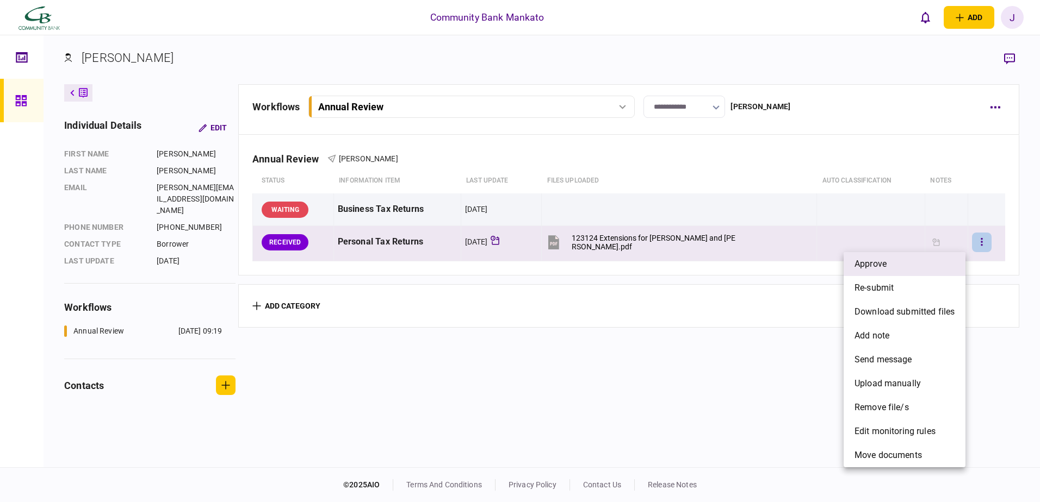
click at [946, 262] on li "approve" at bounding box center [904, 264] width 122 height 24
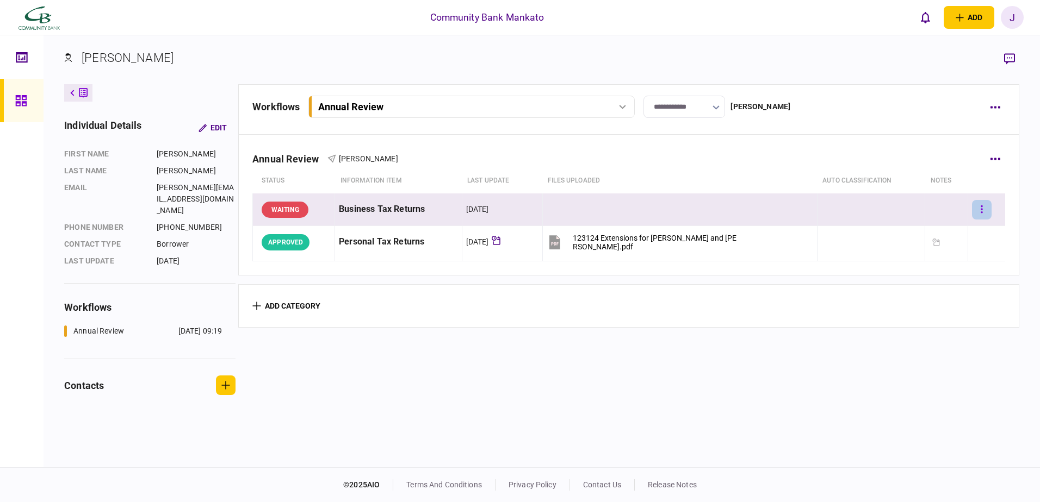
click at [973, 209] on button "button" at bounding box center [982, 210] width 20 height 20
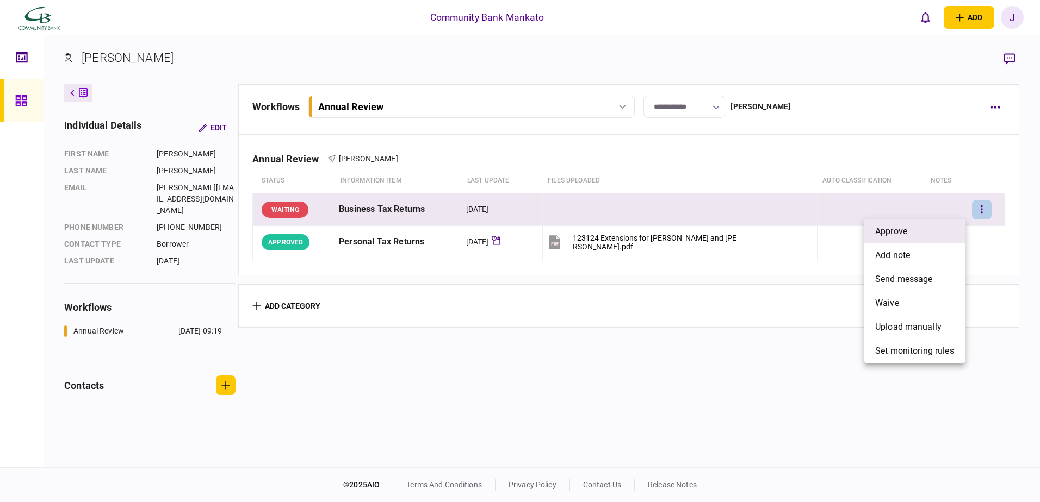
click at [938, 241] on li "approve" at bounding box center [914, 232] width 101 height 24
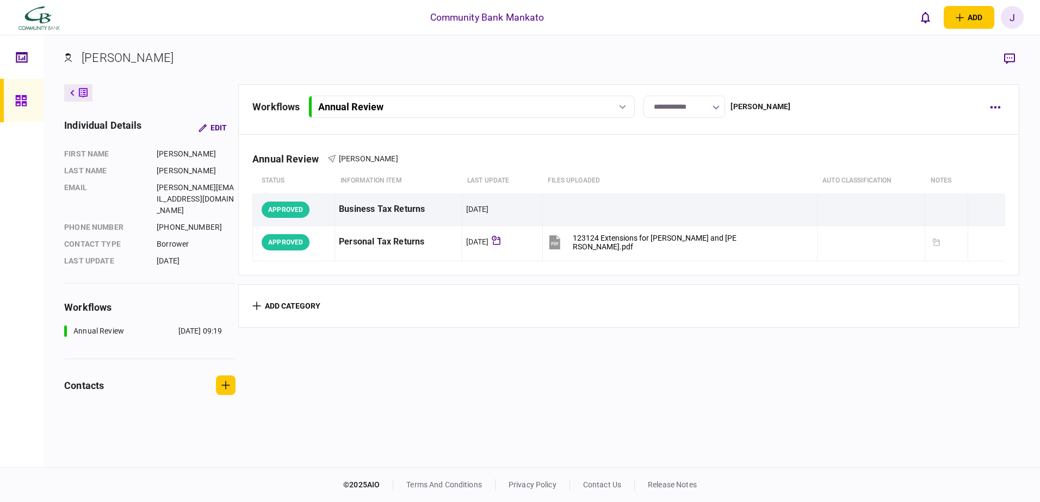
click at [27, 106] on icon at bounding box center [21, 101] width 12 height 13
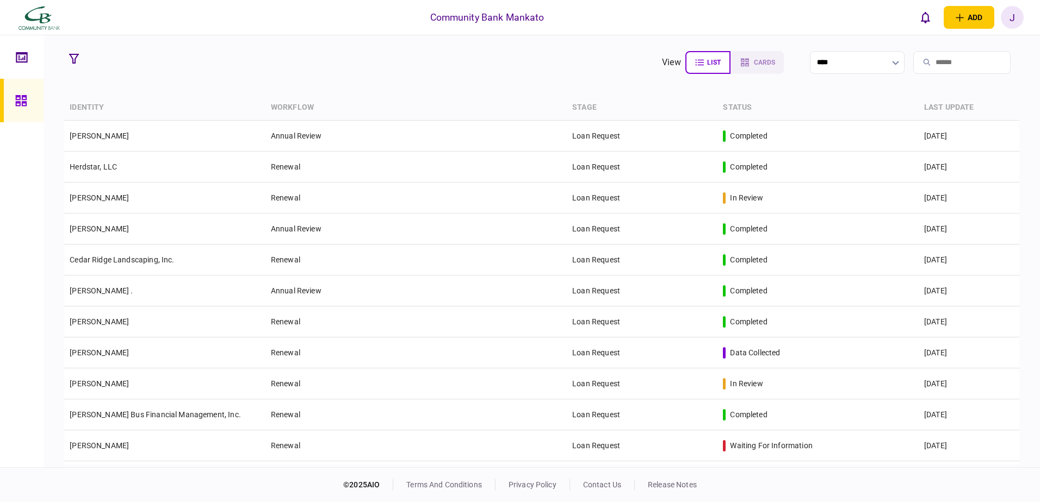
click at [927, 58] on input "search" at bounding box center [961, 62] width 97 height 23
type input "******"
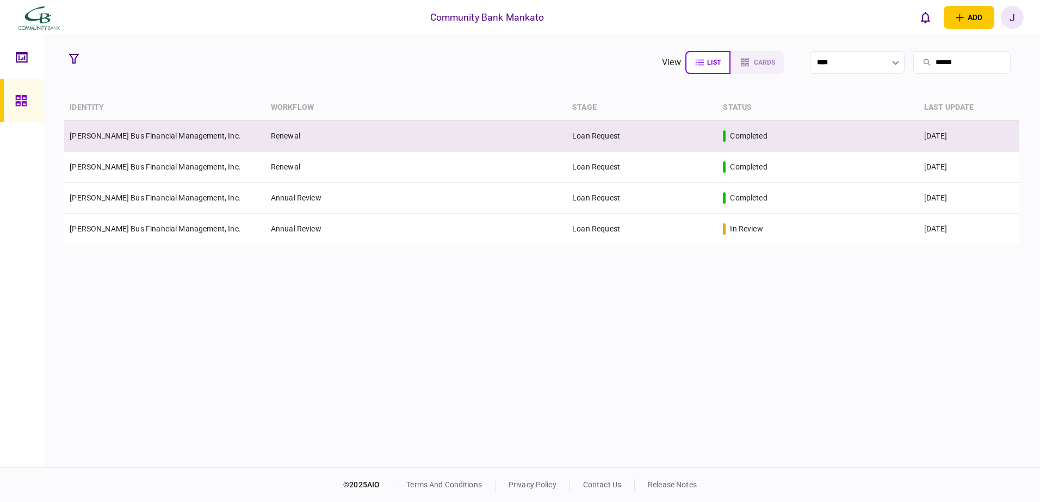
click at [692, 140] on td "Loan Request" at bounding box center [642, 136] width 151 height 31
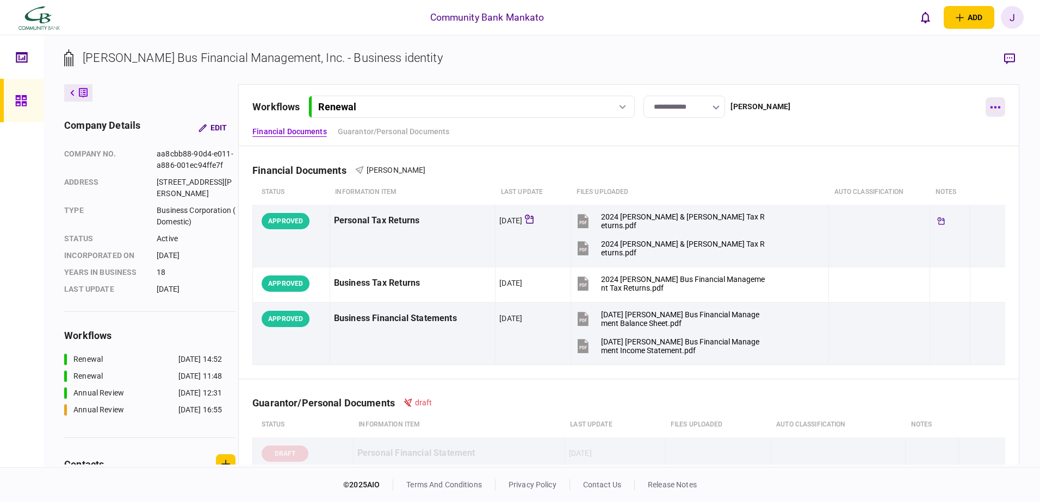
click at [990, 105] on button "button" at bounding box center [995, 107] width 20 height 20
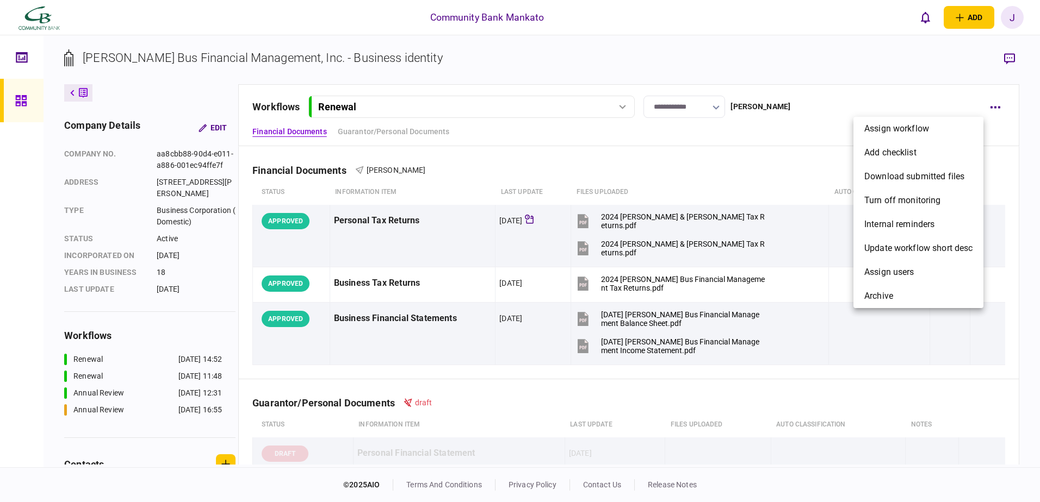
click at [868, 58] on div at bounding box center [520, 251] width 1040 height 502
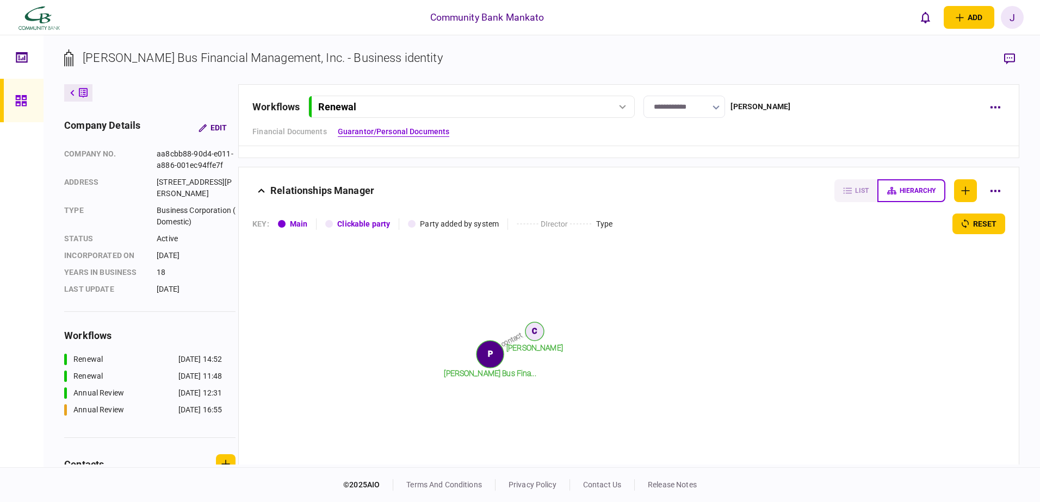
scroll to position [272, 0]
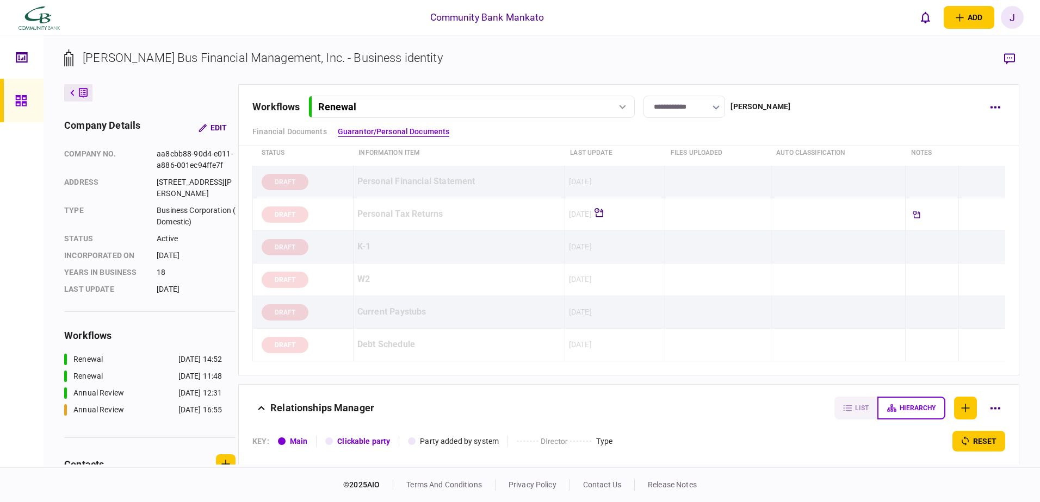
click at [626, 105] on icon at bounding box center [622, 107] width 7 height 4
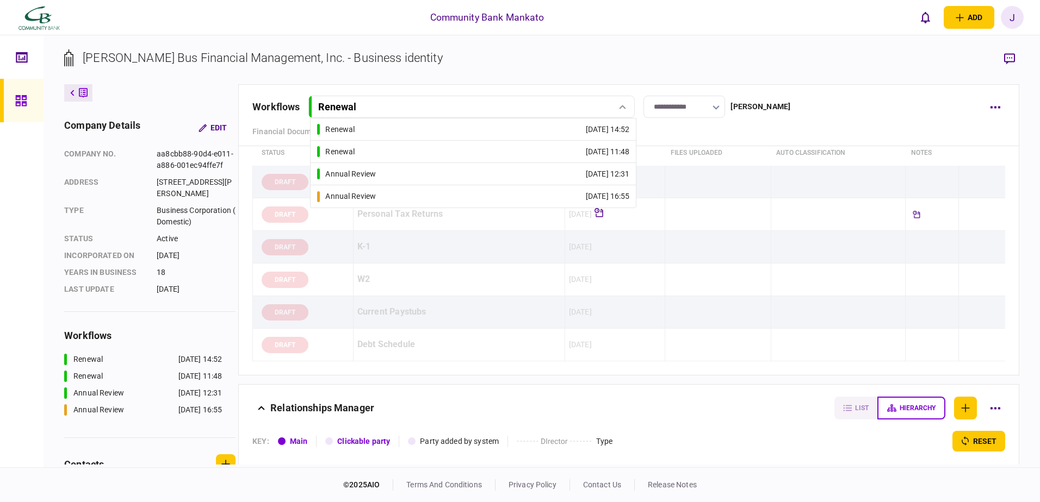
click at [593, 151] on div "14 May 2025 11:48" at bounding box center [608, 151] width 44 height 11
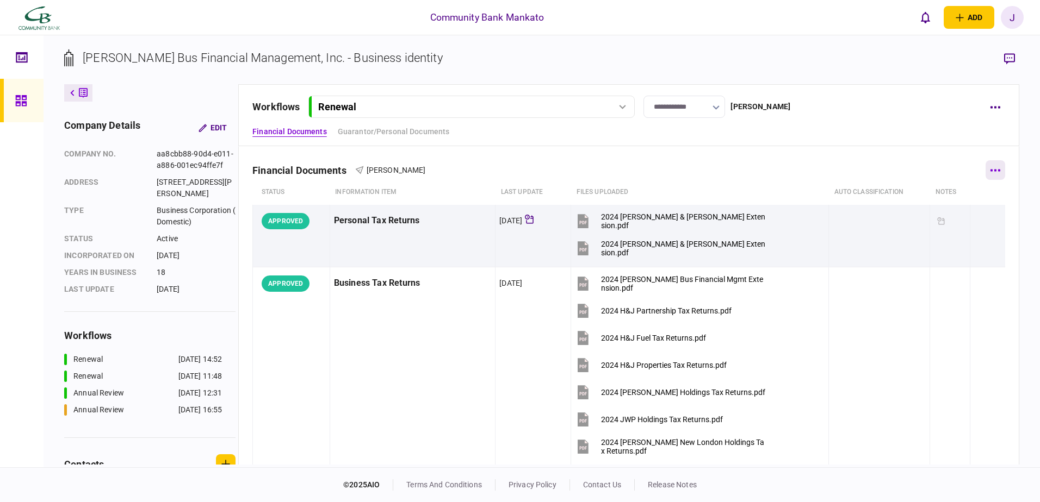
click at [990, 170] on icon "button" at bounding box center [995, 170] width 10 height 2
click at [985, 170] on div at bounding box center [520, 251] width 1040 height 502
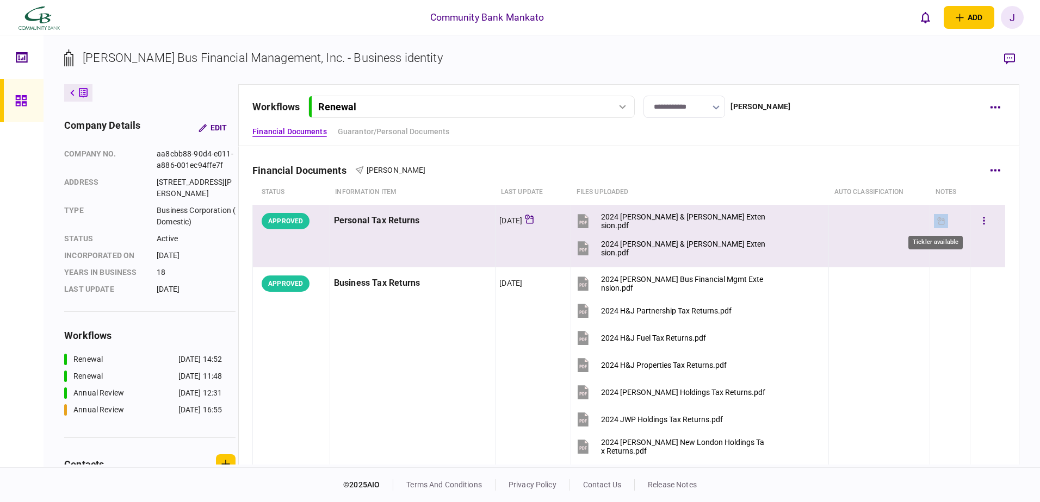
click at [937, 219] on icon "Tickler available" at bounding box center [941, 222] width 8 height 8
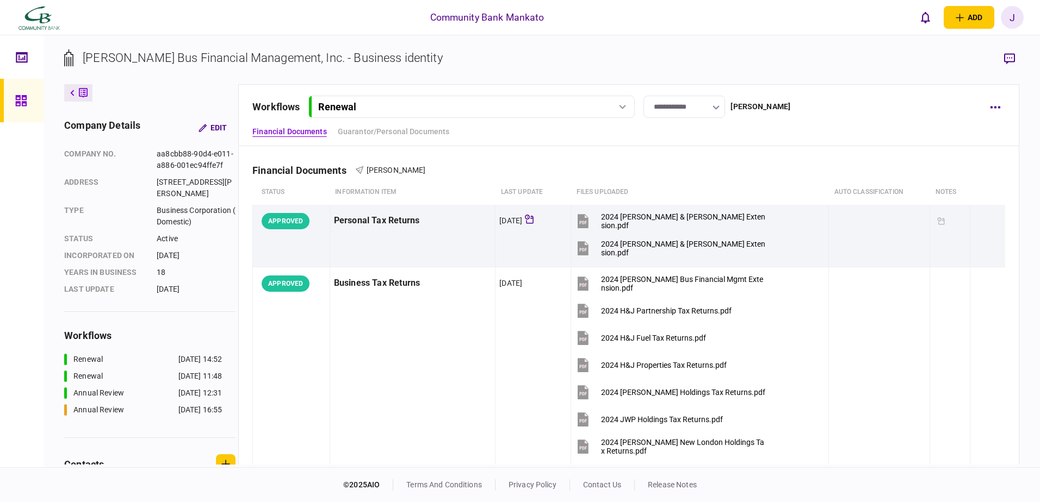
drag, startPoint x: 933, startPoint y: 219, endPoint x: 853, endPoint y: 135, distance: 116.2
click at [853, 135] on div "Financial Documents Guarantor/Personal Documents" at bounding box center [628, 131] width 753 height 11
drag, startPoint x: 1010, startPoint y: 13, endPoint x: 1004, endPoint y: 15, distance: 7.1
click at [1010, 13] on div "J" at bounding box center [1012, 17] width 23 height 23
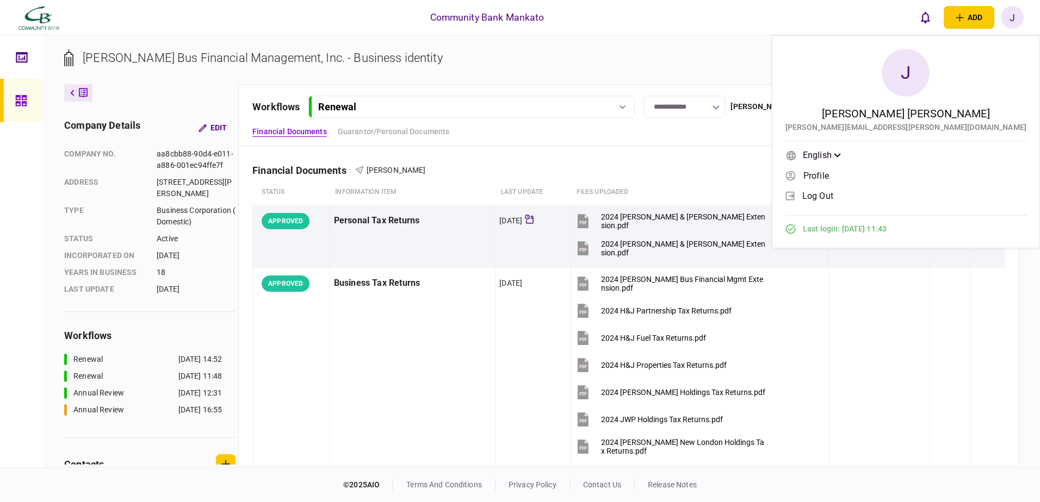
click at [833, 194] on span "log out" at bounding box center [817, 195] width 31 height 9
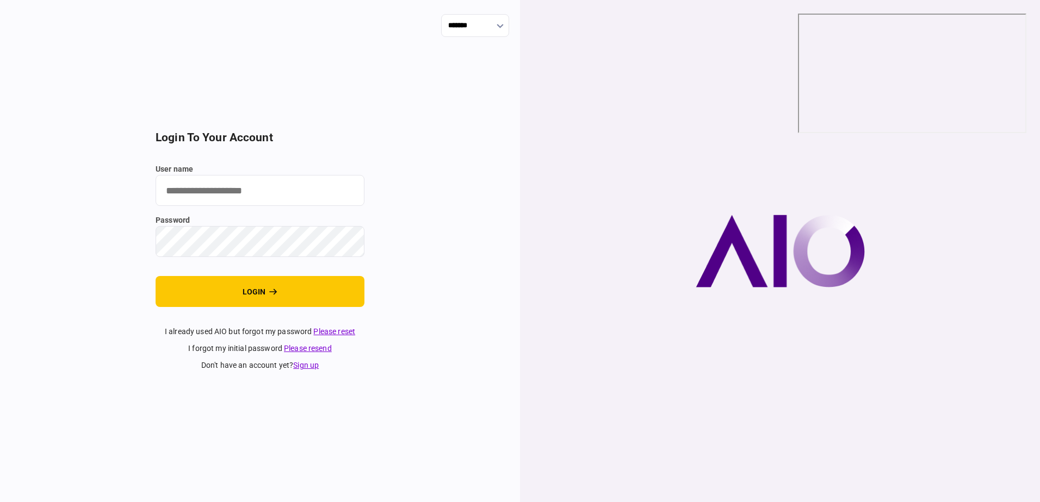
click at [281, 190] on input "user name" at bounding box center [260, 190] width 209 height 31
type input "**********"
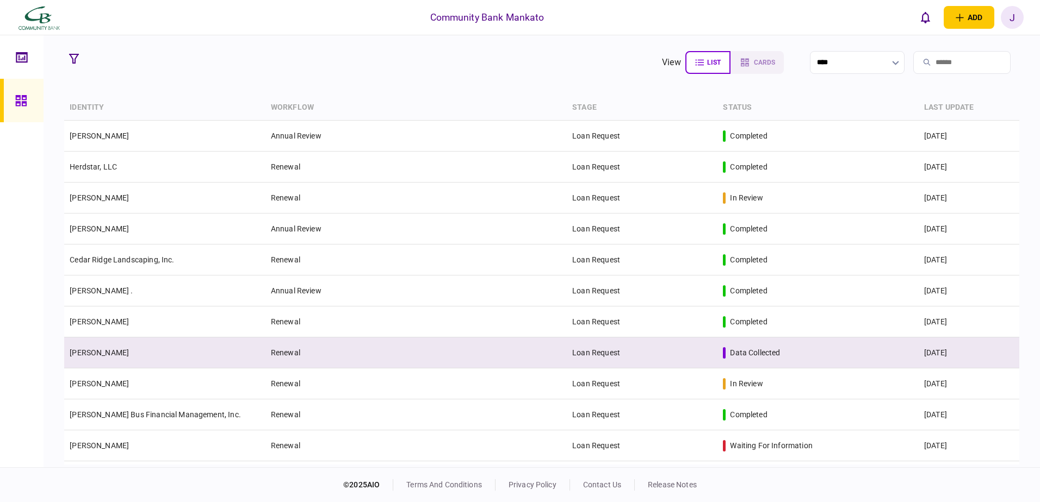
click at [206, 349] on td "Joey Lund" at bounding box center [164, 353] width 201 height 31
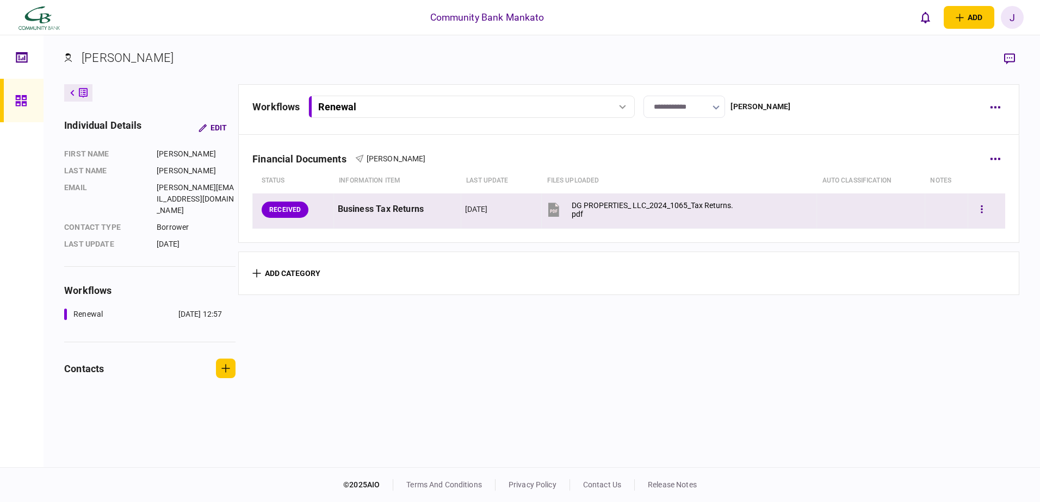
click at [637, 200] on button "DG PROPERTIES_ LLC_2024_1065_Tax Returns.pdf" at bounding box center [640, 209] width 190 height 24
click at [980, 210] on icon "button" at bounding box center [981, 210] width 2 height 8
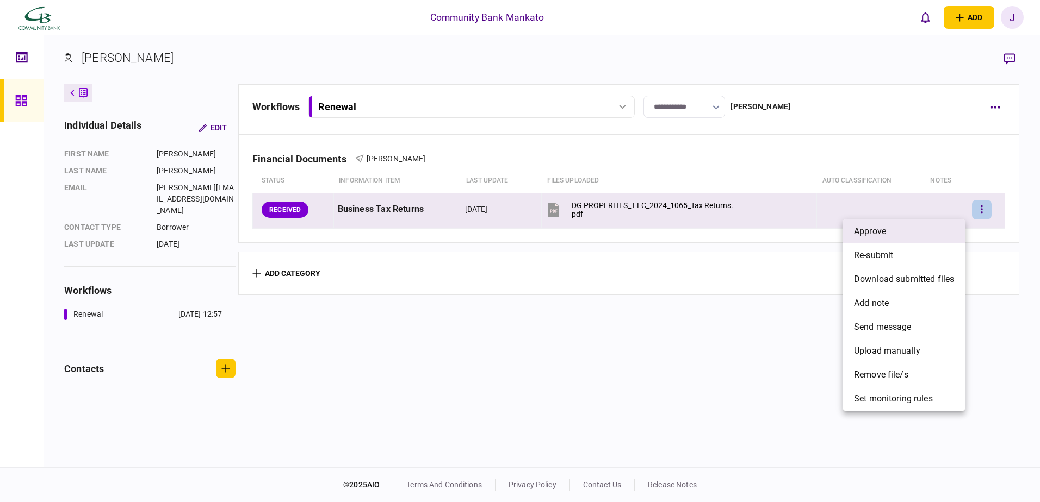
click at [934, 229] on li "approve" at bounding box center [904, 232] width 122 height 24
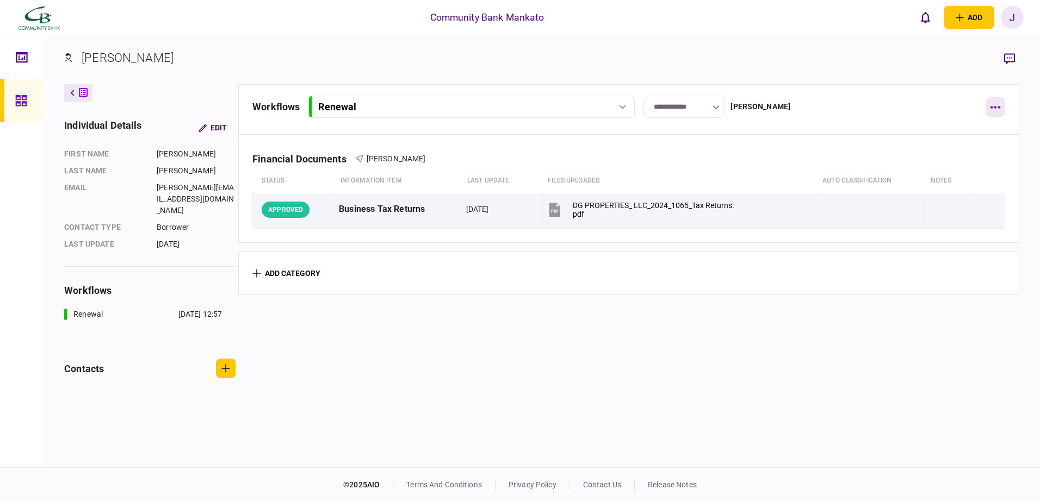
click at [999, 108] on icon "button" at bounding box center [995, 108] width 10 height 2
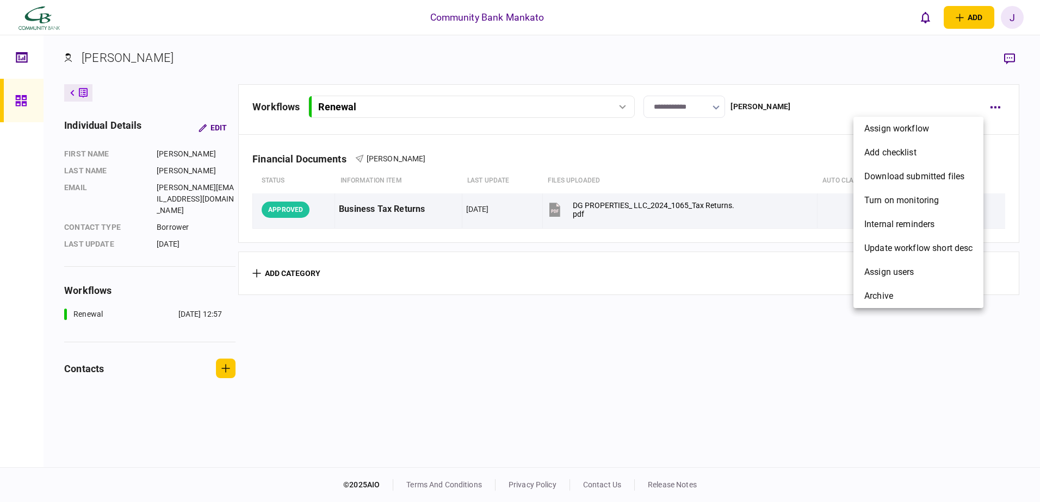
click at [962, 84] on div at bounding box center [520, 251] width 1040 height 502
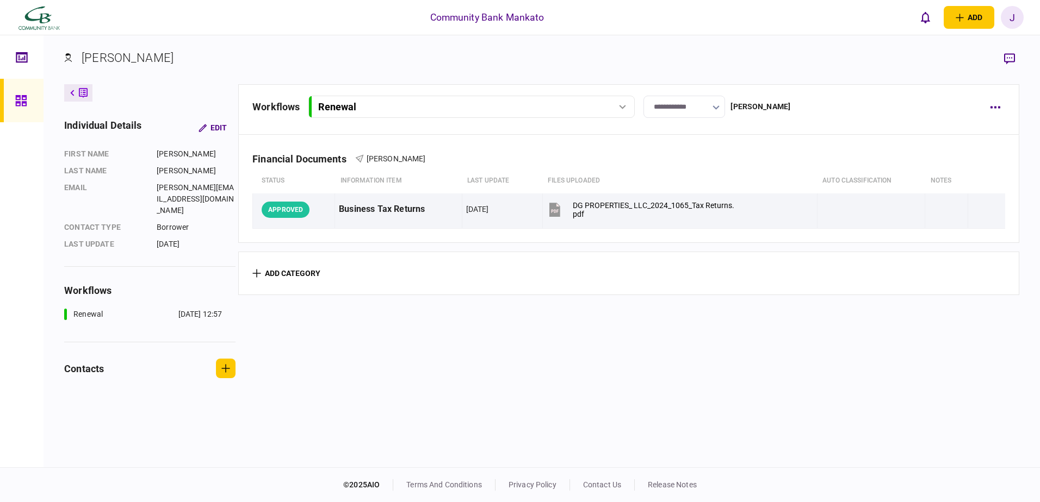
click at [1000, 16] on div "add business identity individual identity J J Josh Wills josh.wills@cbfg.net En…" at bounding box center [968, 17] width 109 height 23
click at [1011, 16] on div "J" at bounding box center [1012, 17] width 23 height 23
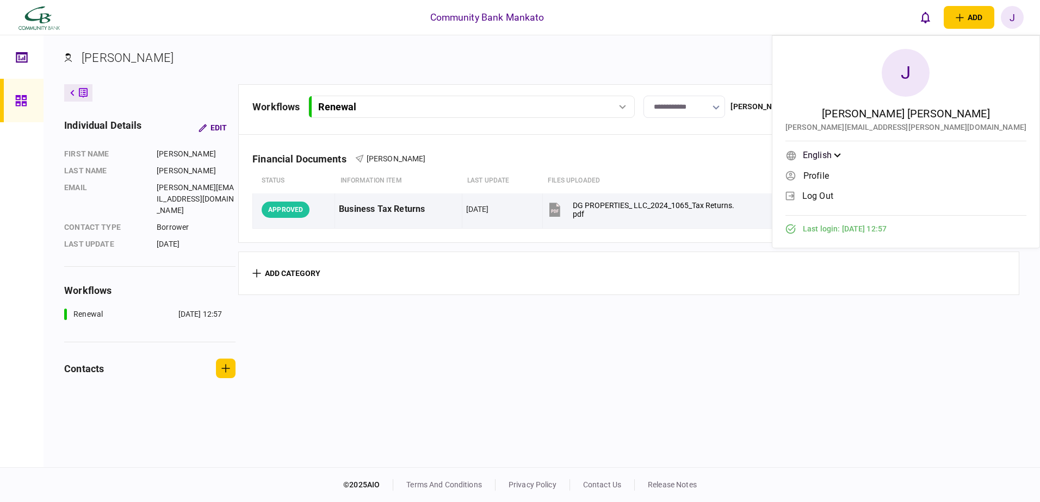
click at [833, 191] on span "log out" at bounding box center [817, 195] width 31 height 9
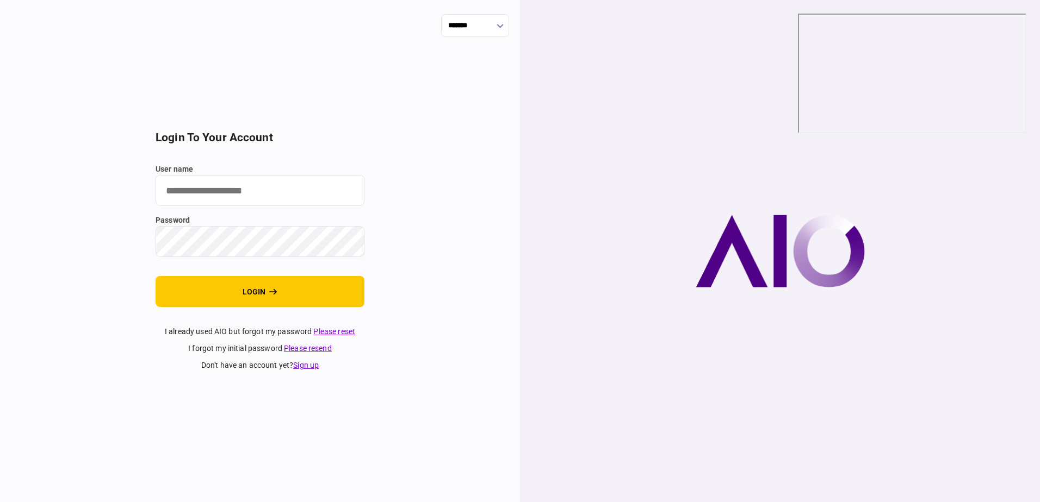
type input "**********"
